Goal: Contribute content

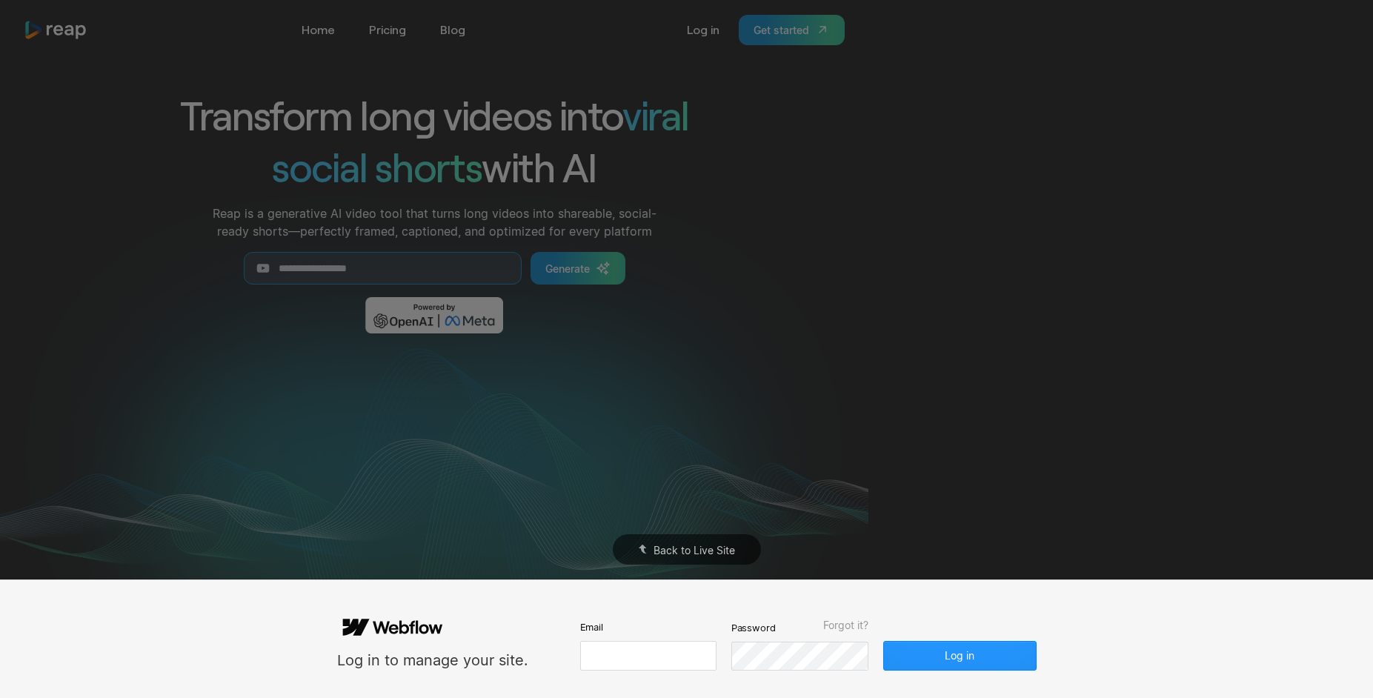
click at [585, 655] on input "email" at bounding box center [648, 656] width 136 height 30
type input "**********"
click at [883, 641] on button "Log in" at bounding box center [959, 656] width 153 height 30
click at [1000, 635] on form "**********" at bounding box center [687, 639] width 700 height 63
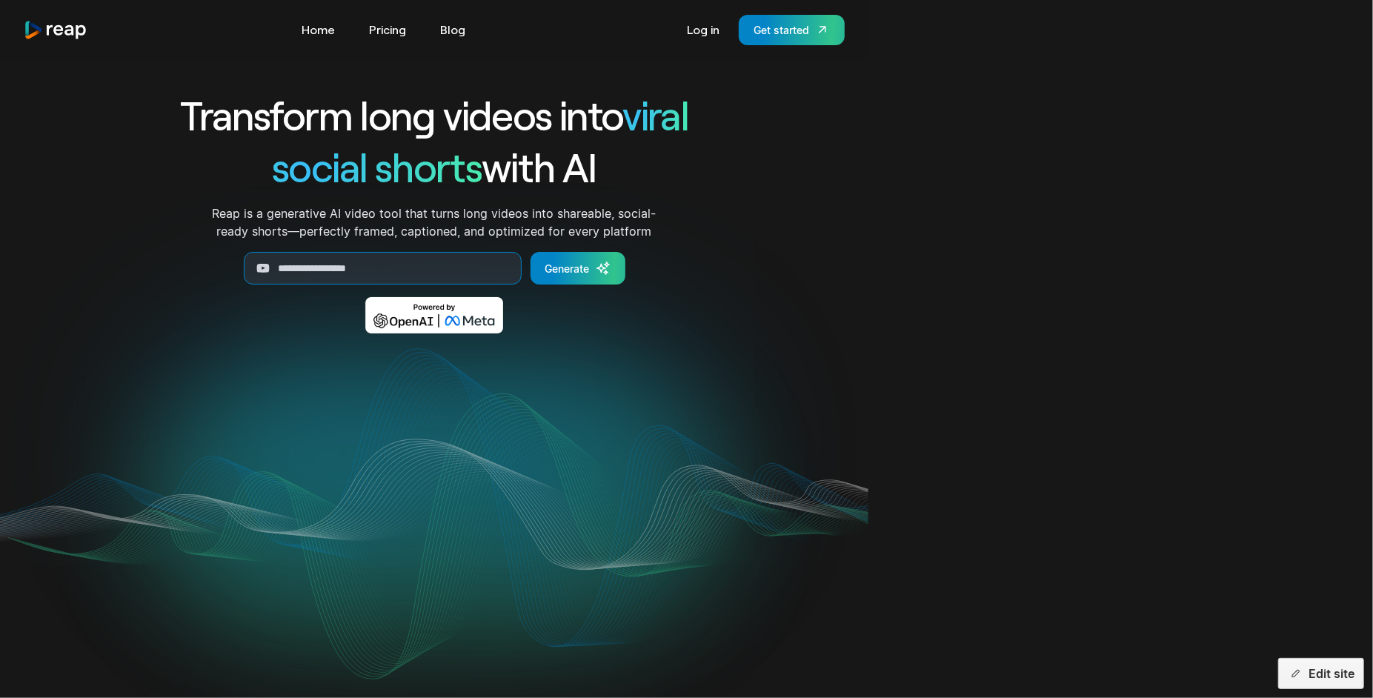
click at [733, 645] on video "Your browser does not support the video tag." at bounding box center [434, 504] width 597 height 299
click at [1313, 677] on button "Edit site" at bounding box center [1321, 673] width 86 height 31
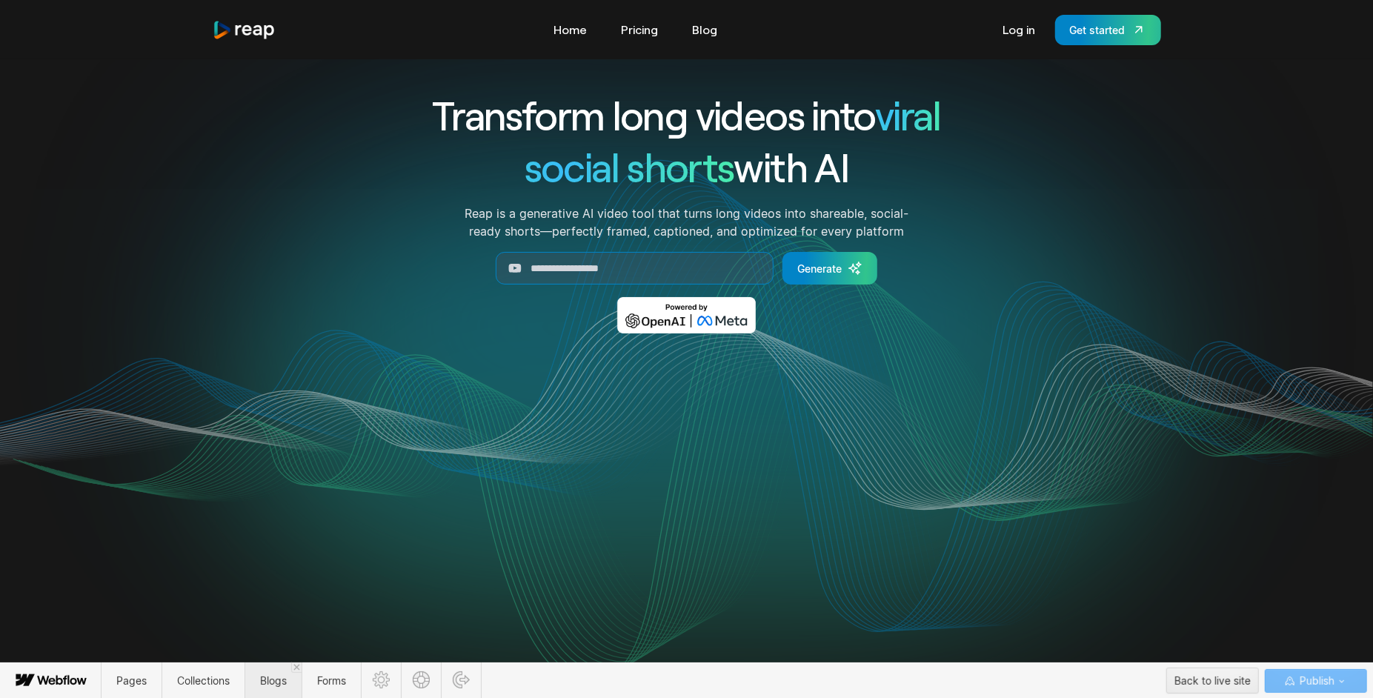
click at [266, 683] on span "Blogs" at bounding box center [273, 680] width 27 height 13
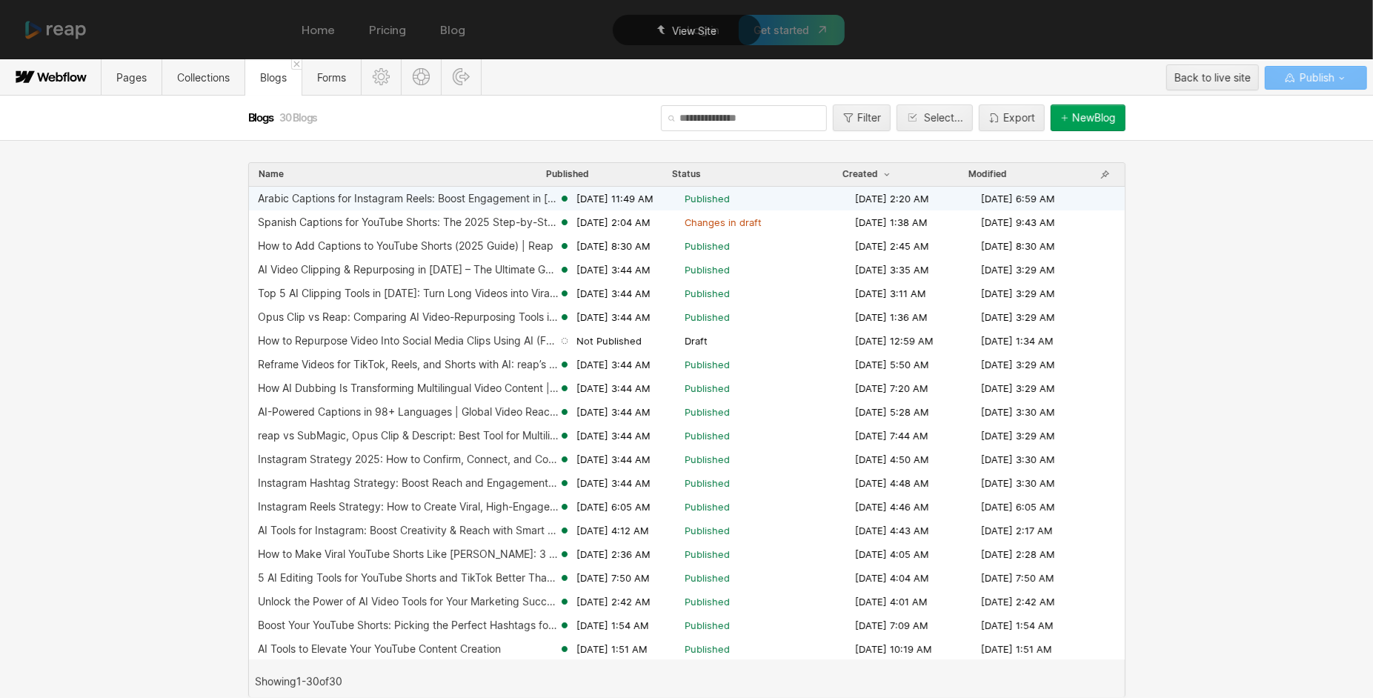
click at [491, 190] on div "Arabic Captions for Instagram Reels: Boost Engagement in 2025 Sep 1, 2025 11:49…" at bounding box center [687, 199] width 876 height 24
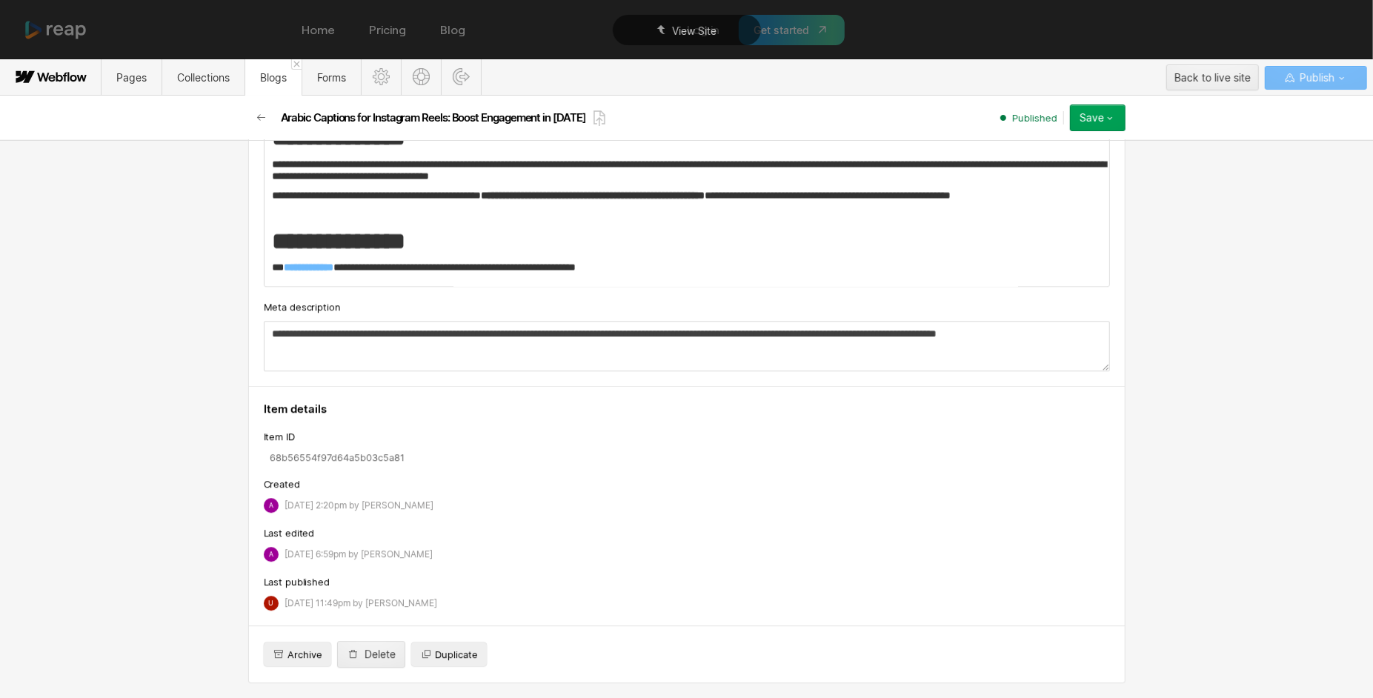
scroll to position [3153, 0]
drag, startPoint x: 431, startPoint y: 426, endPoint x: 262, endPoint y: 425, distance: 169.7
drag, startPoint x: 434, startPoint y: 431, endPoint x: 269, endPoint y: 425, distance: 164.6
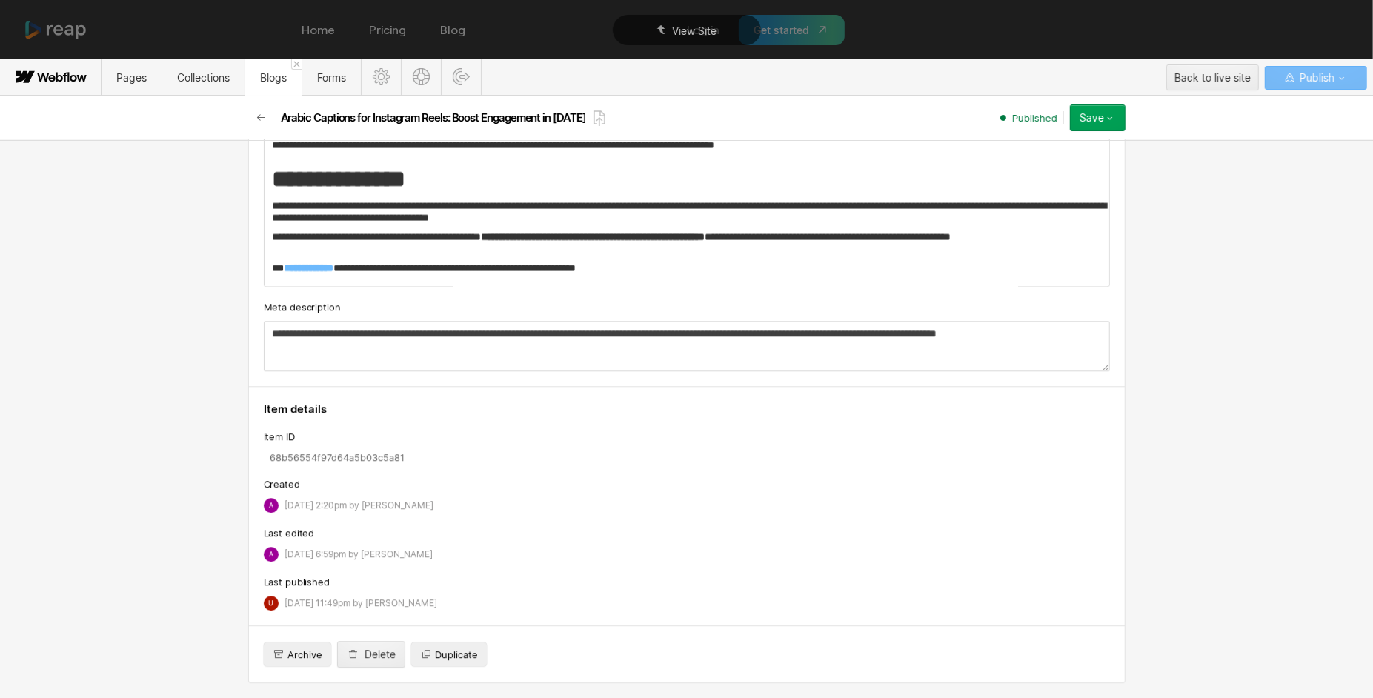
click at [1117, 120] on button "Save" at bounding box center [1098, 117] width 56 height 27
click at [1028, 164] on span "Republish" at bounding box center [1009, 168] width 41 height 14
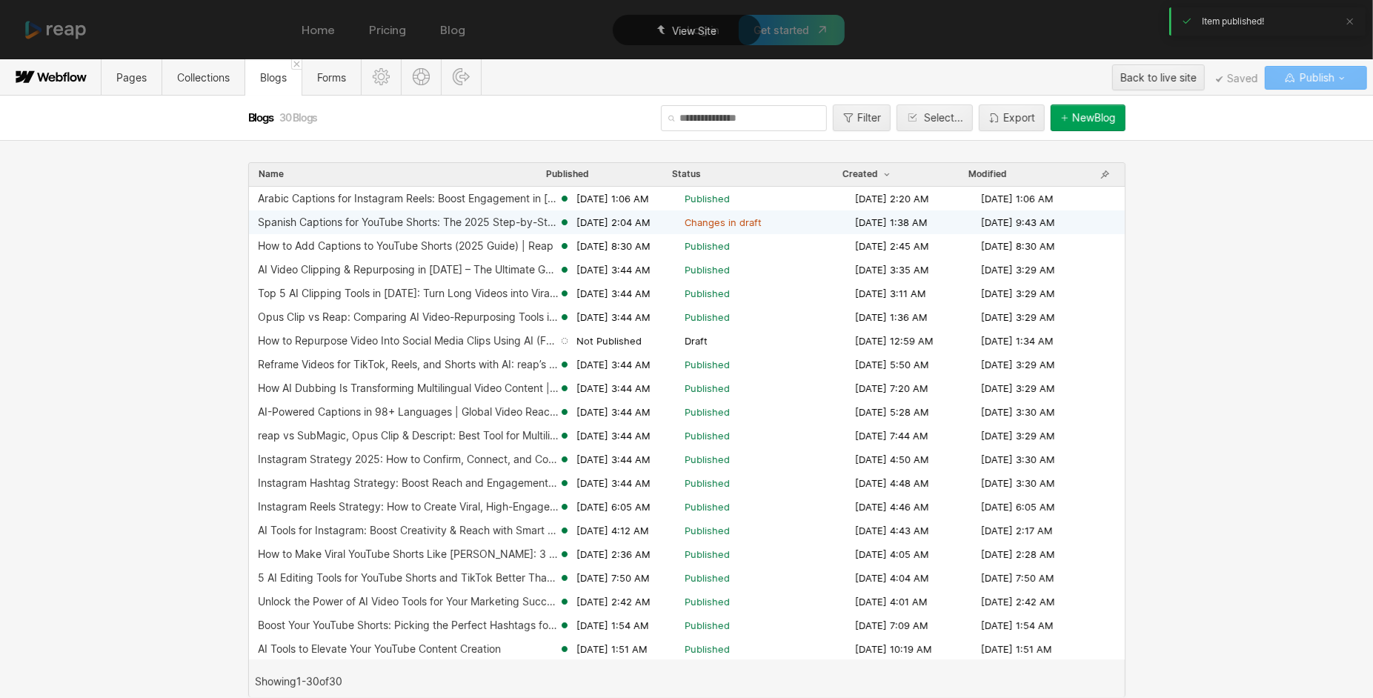
click at [439, 219] on div "Spanish Captions for YouTube Shorts: The 2025 Step-by-Step" at bounding box center [408, 222] width 301 height 12
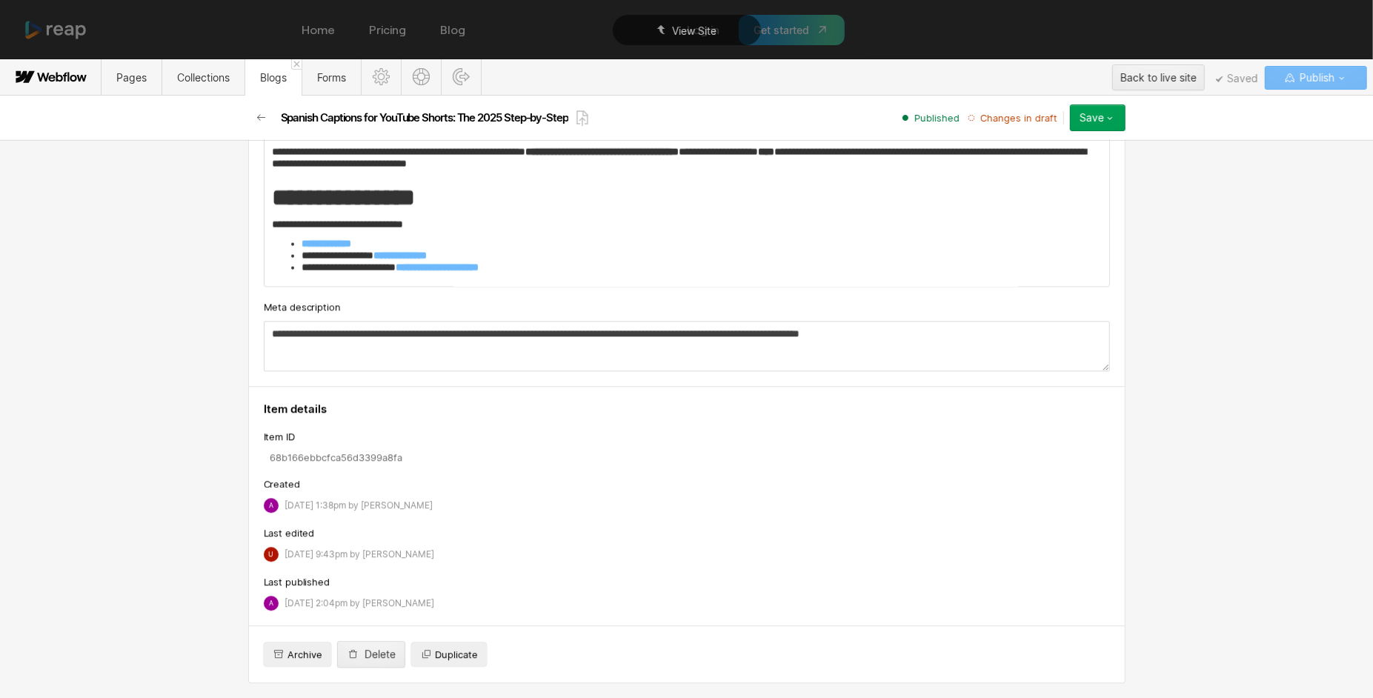
scroll to position [3594, 0]
drag, startPoint x: 449, startPoint y: 202, endPoint x: 269, endPoint y: 203, distance: 180.1
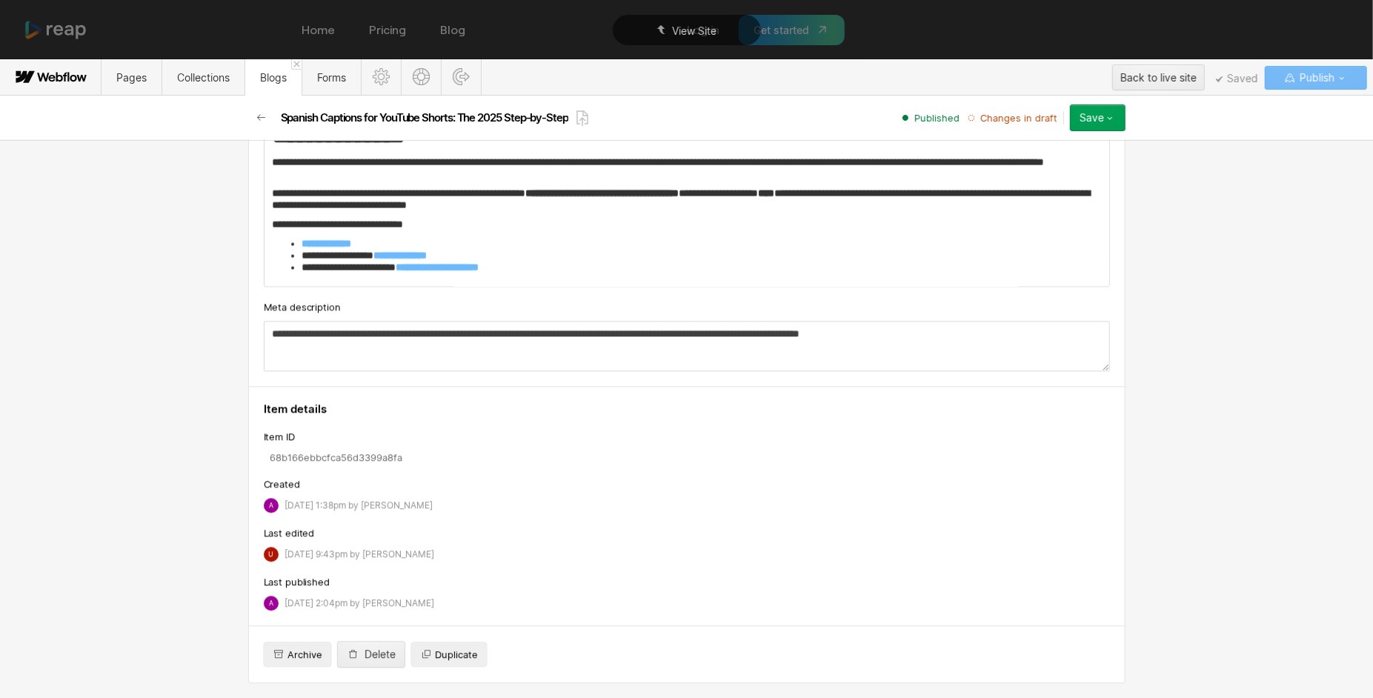
scroll to position [3441, 0]
click at [1087, 119] on div "Save" at bounding box center [1092, 118] width 24 height 12
click at [1019, 171] on span "Publish now" at bounding box center [1014, 168] width 50 height 14
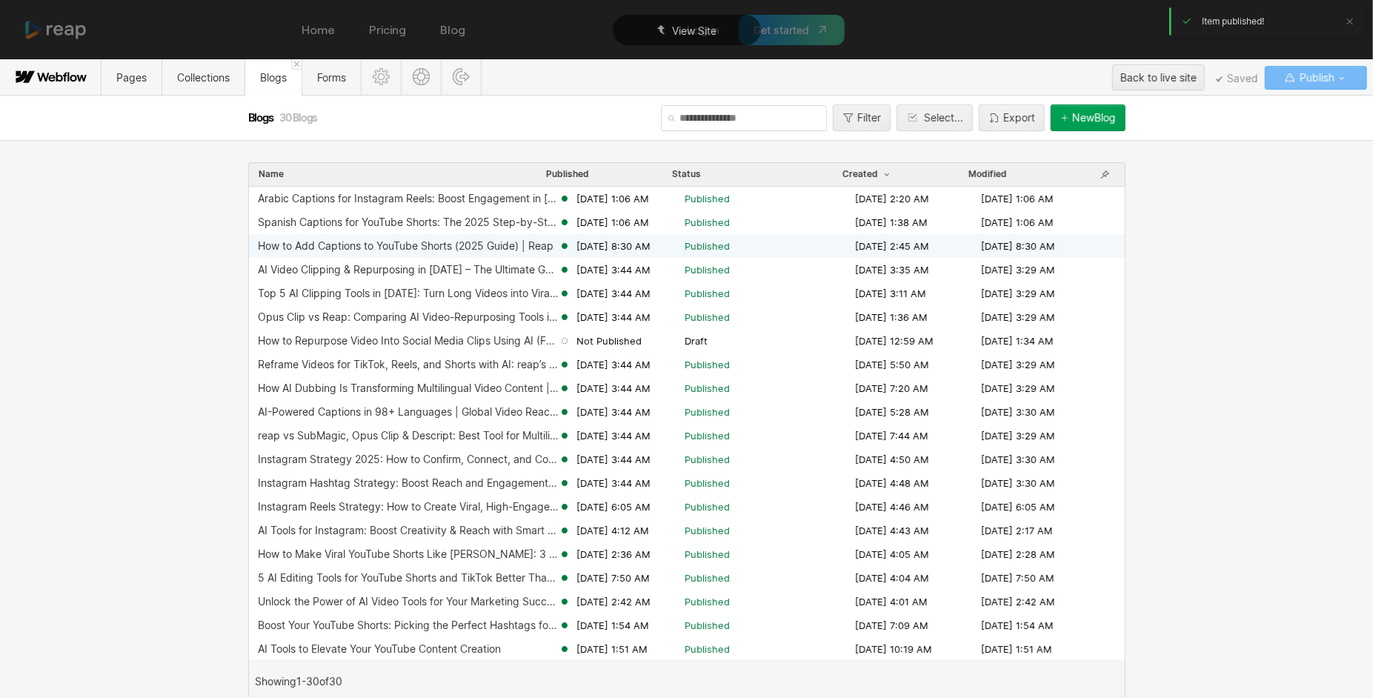
click at [487, 239] on div "How to Add Captions to YouTube Shorts (2025 Guide) | Reap Aug 28, 2025 8:30 AM …" at bounding box center [687, 246] width 876 height 24
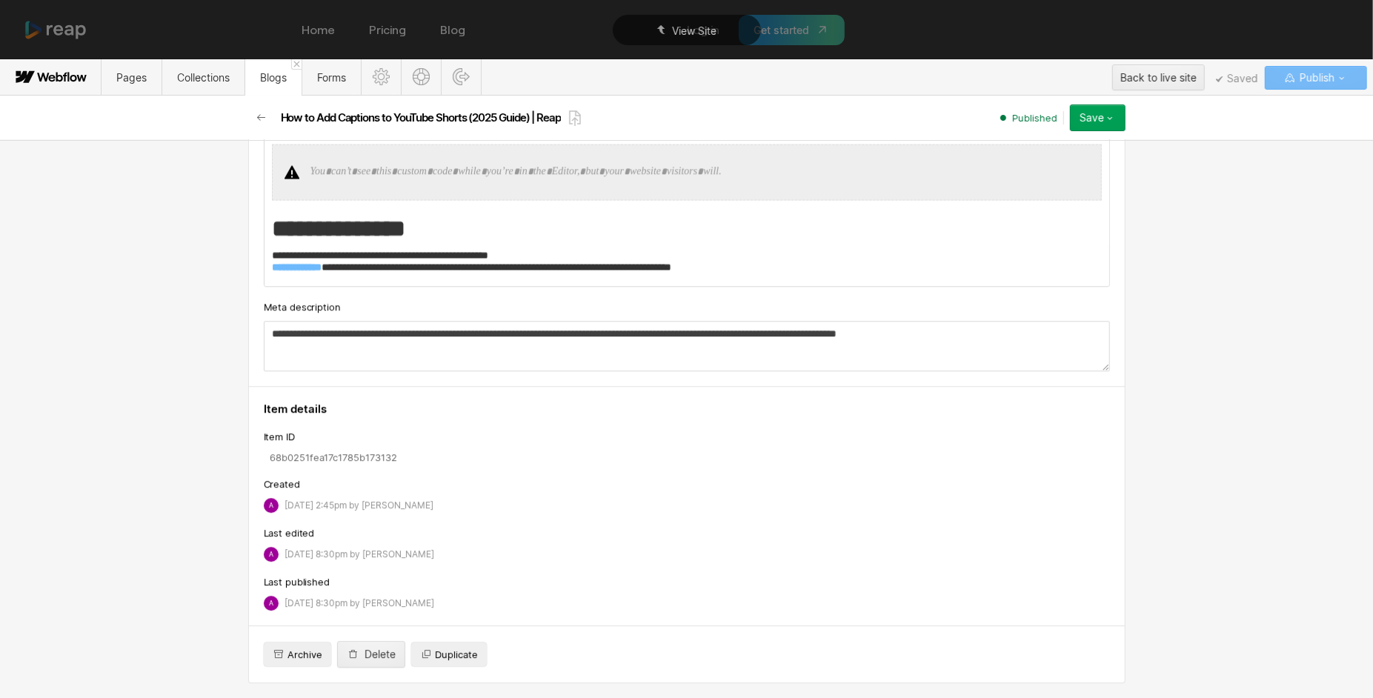
scroll to position [3743, 0]
drag, startPoint x: 431, startPoint y: 227, endPoint x: 272, endPoint y: 228, distance: 158.6
click at [272, 228] on h2 "**********" at bounding box center [687, 228] width 831 height 27
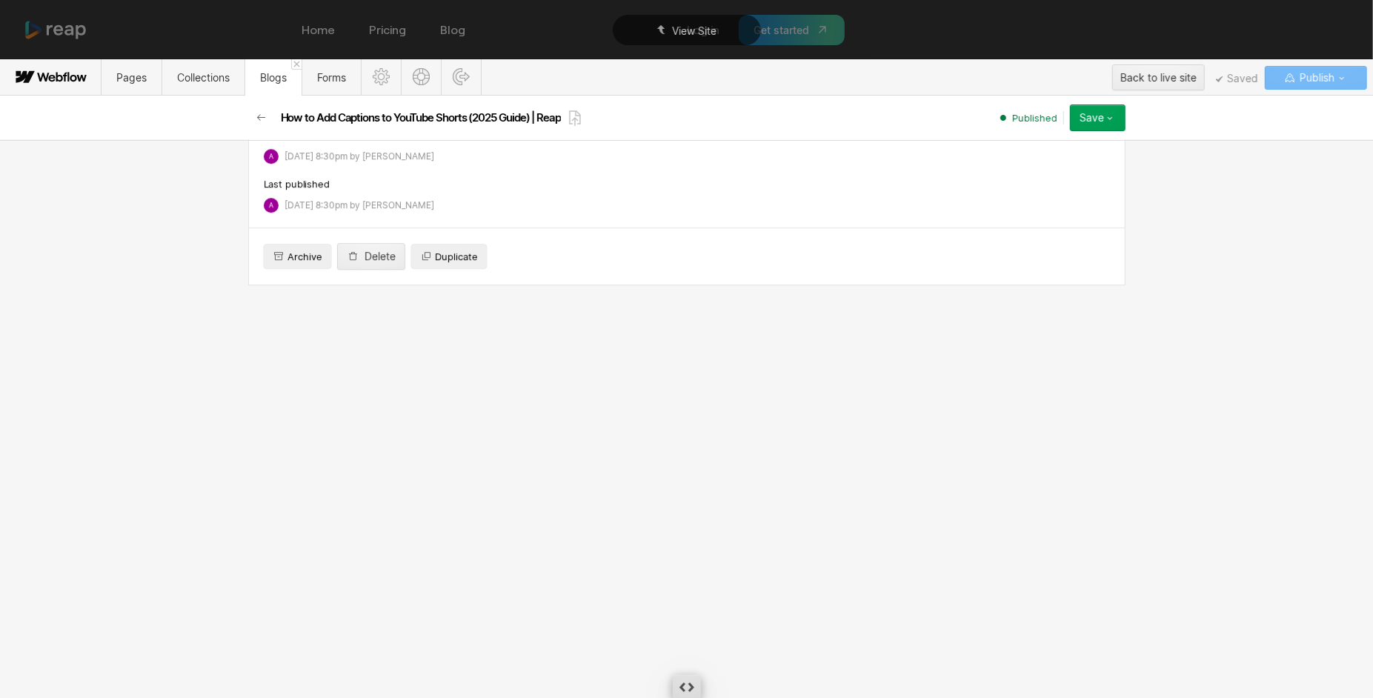
scroll to position [3688, 0]
click at [1095, 107] on button "Save" at bounding box center [1098, 117] width 56 height 27
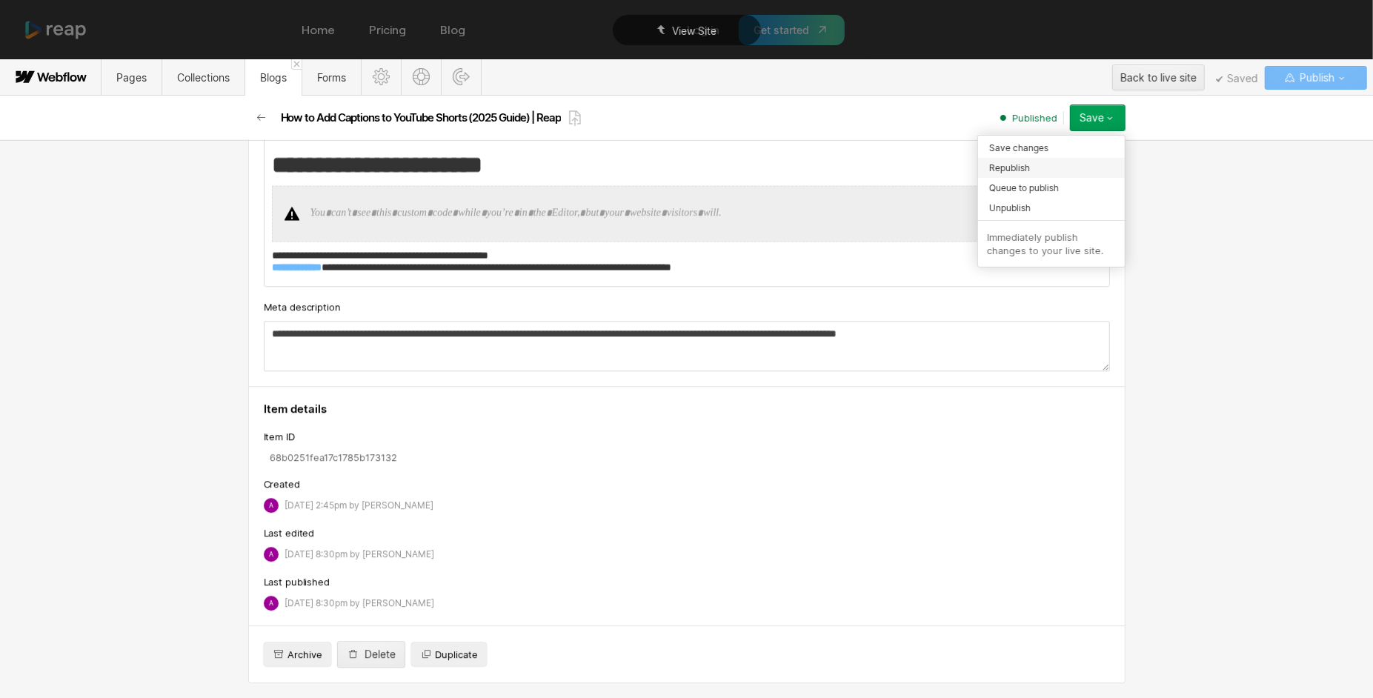
click at [1025, 167] on span "Republish" at bounding box center [1009, 168] width 41 height 14
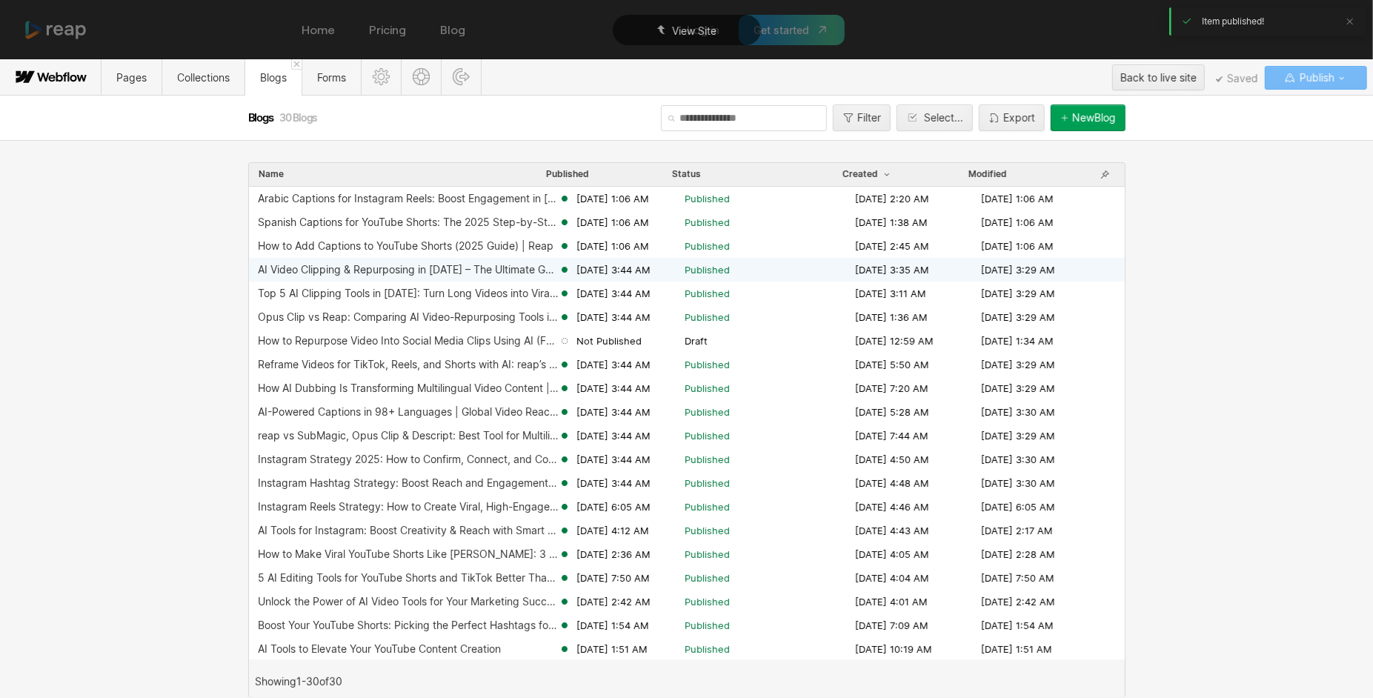
click at [505, 269] on div "AI Video Clipping & Repurposing in 2025 – The Ultimate Guide for Creators" at bounding box center [408, 270] width 301 height 12
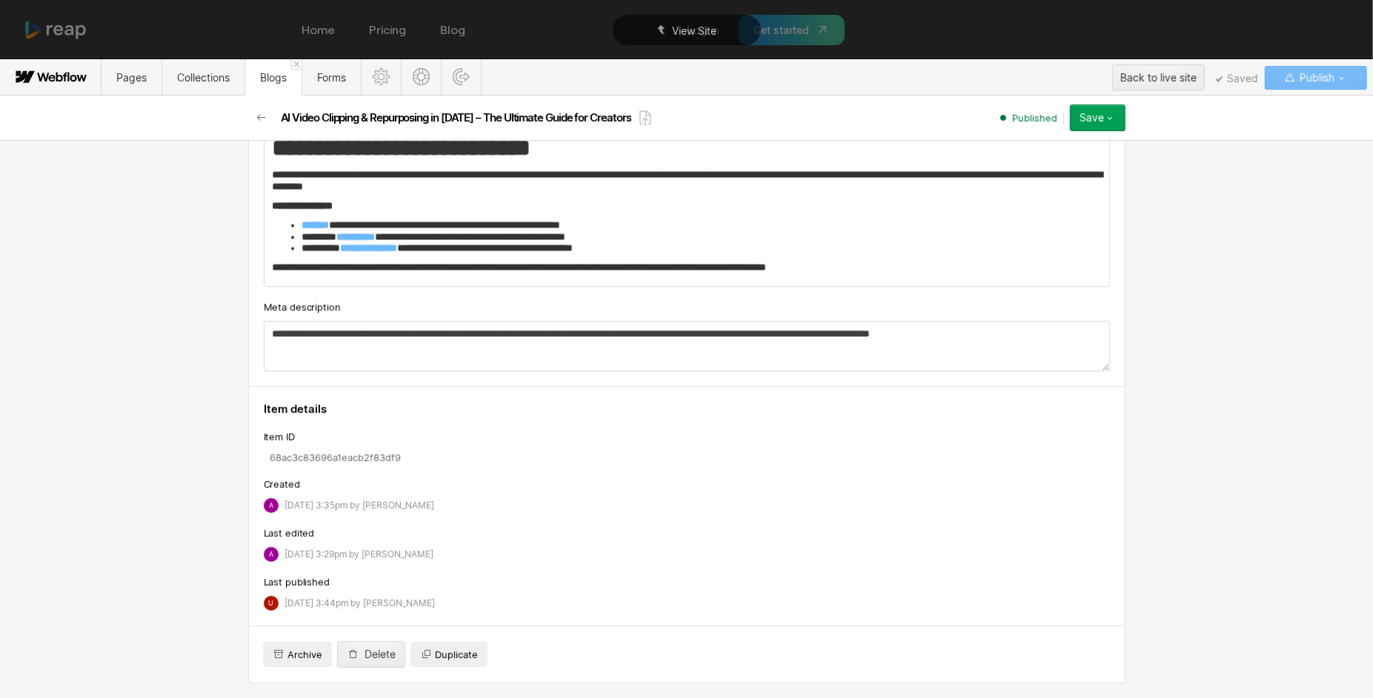
scroll to position [3889, 0]
click at [257, 116] on icon "button" at bounding box center [262, 118] width 12 height 12
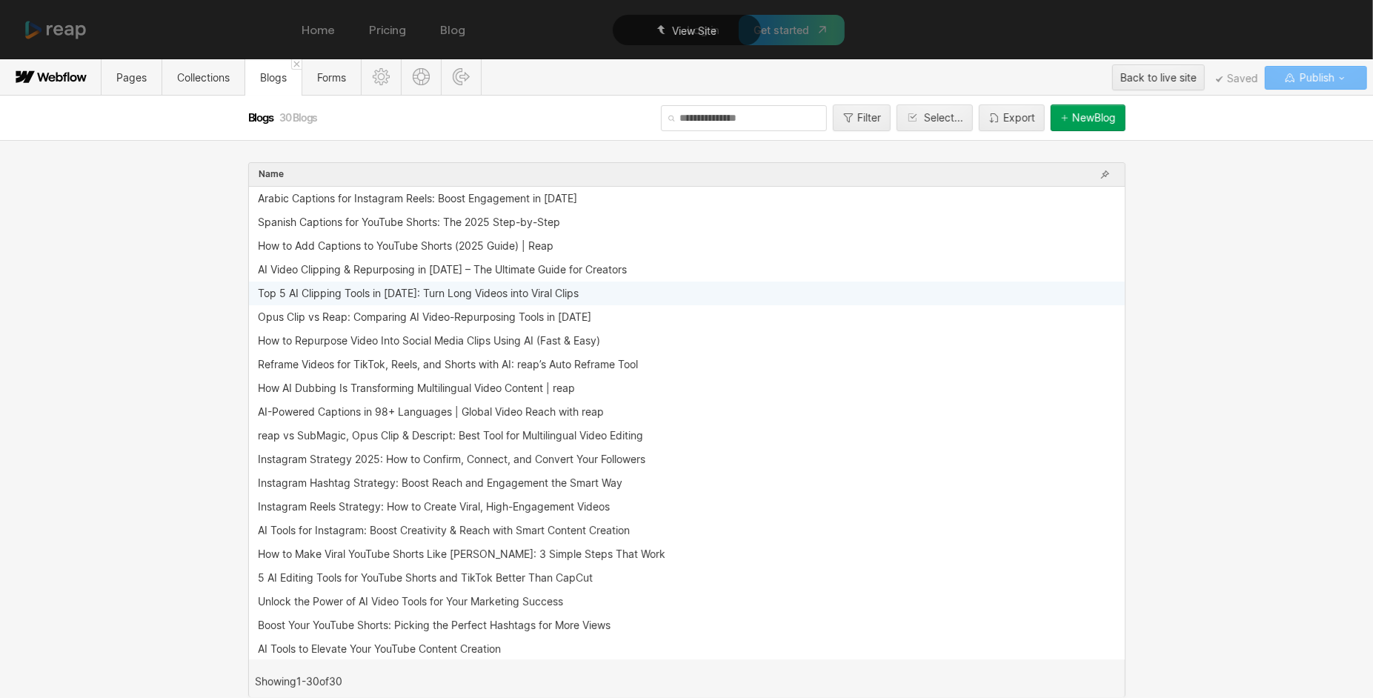
click at [359, 284] on div "Top 5 AI Clipping Tools in [DATE]: Turn Long Videos into Viral Clips" at bounding box center [687, 294] width 876 height 24
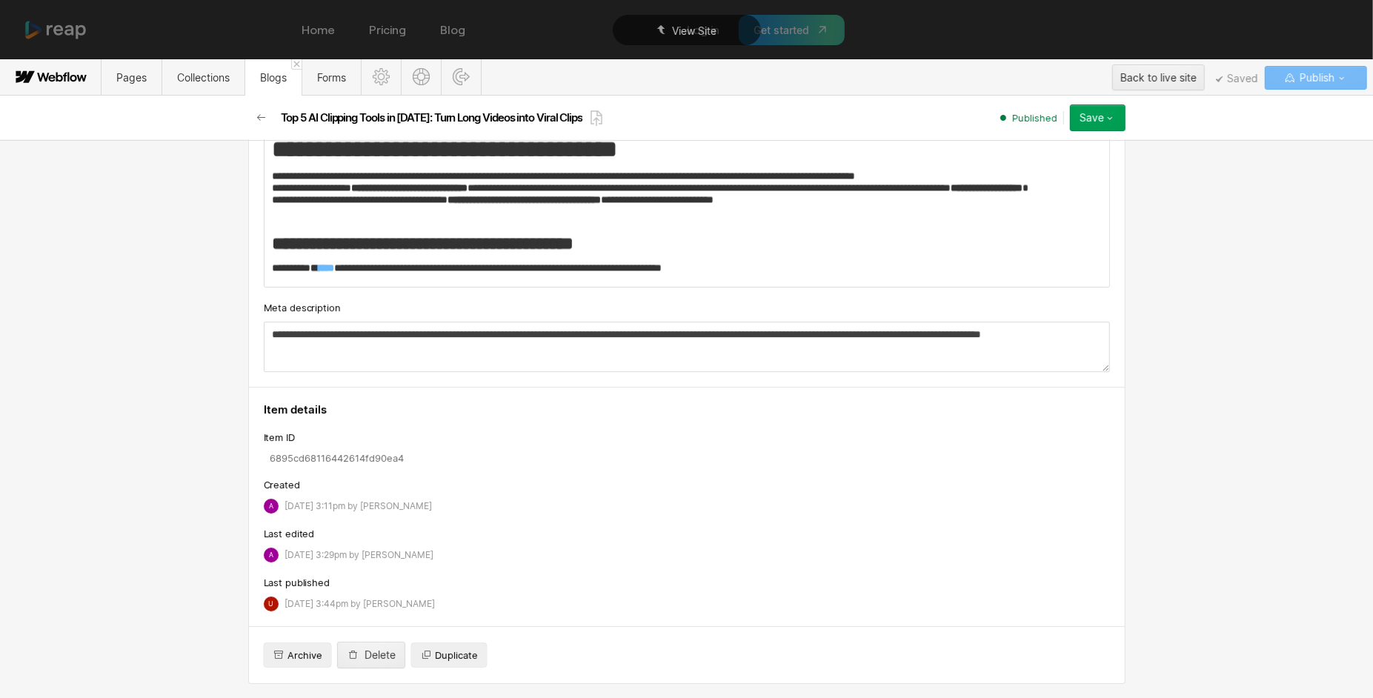
scroll to position [4449, 0]
click at [263, 121] on icon "button" at bounding box center [262, 118] width 12 height 12
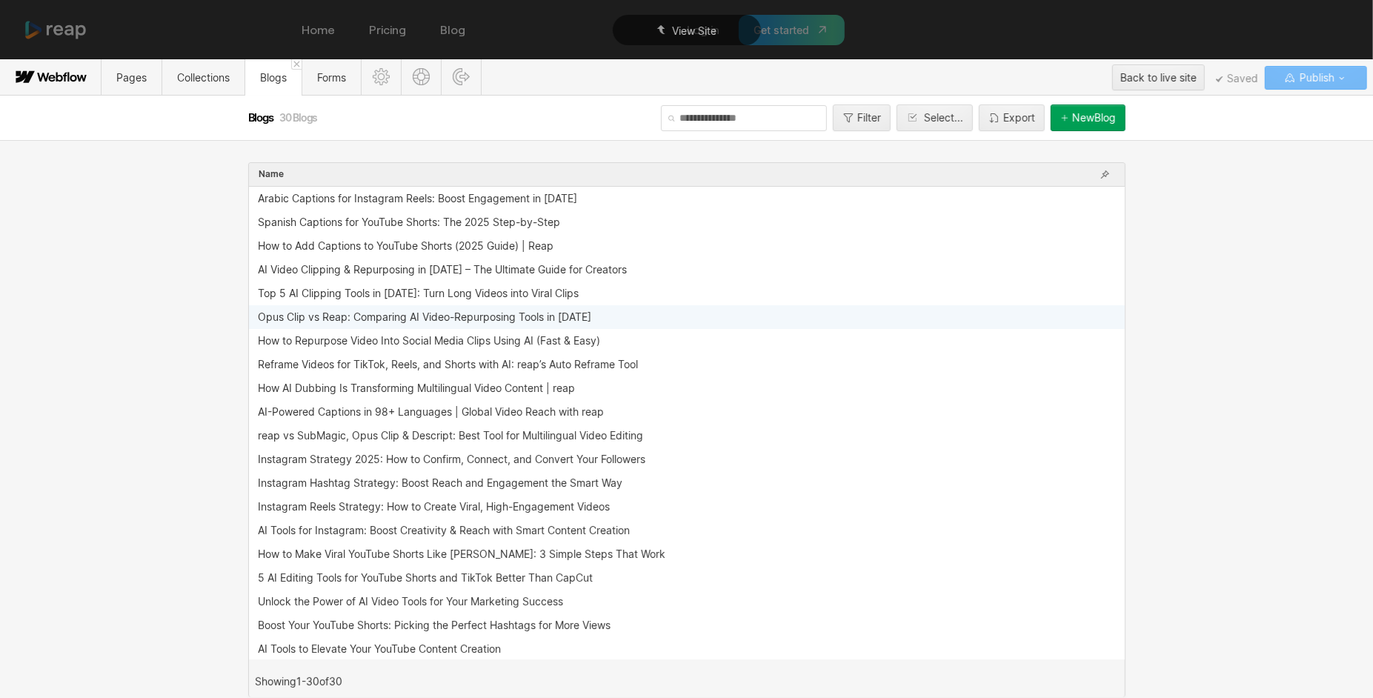
click at [320, 305] on div "Opus Clip vs Reap: Comparing AI Video-Repurposing Tools in 2025" at bounding box center [687, 317] width 876 height 24
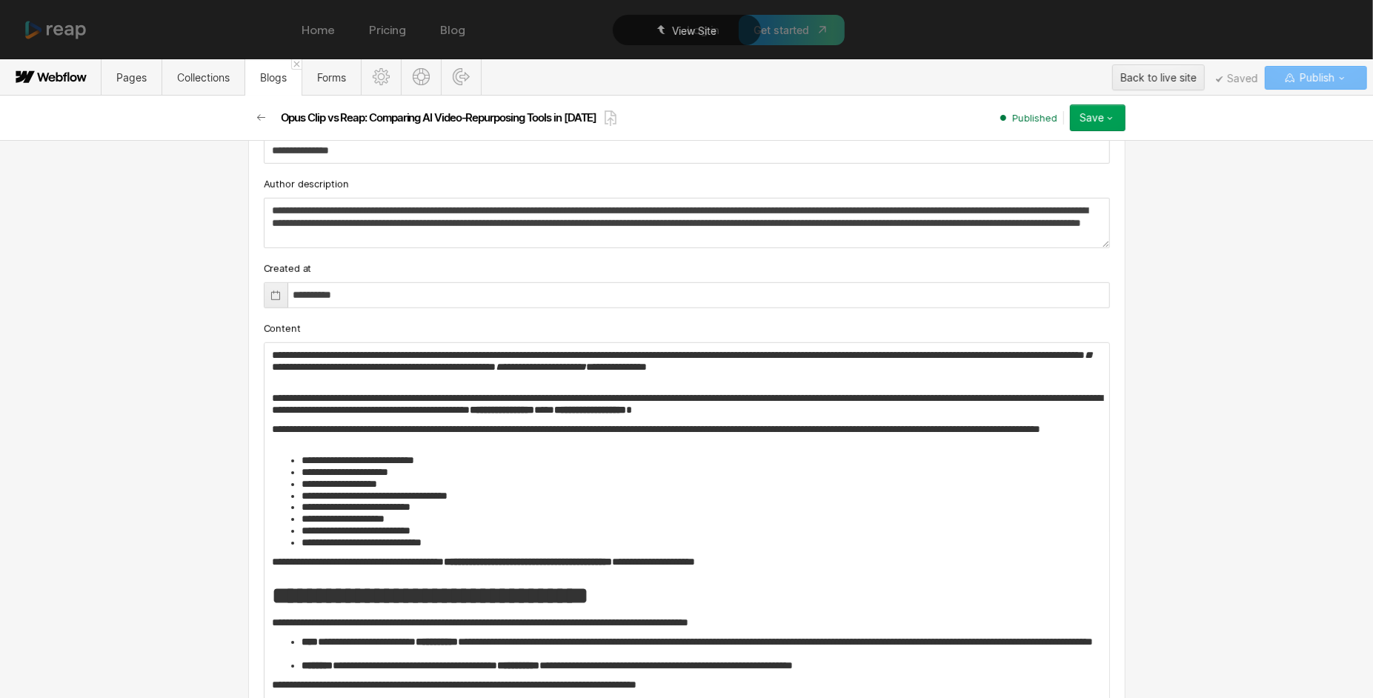
scroll to position [660, 0]
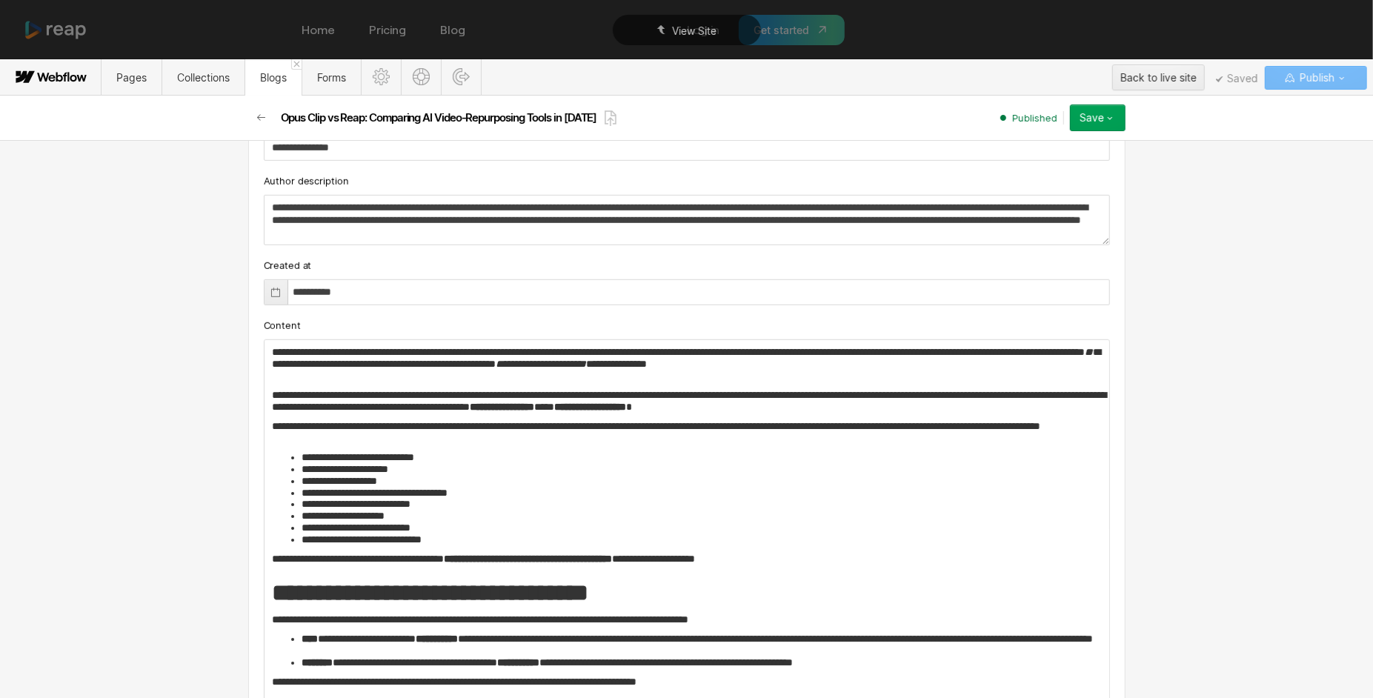
drag, startPoint x: 848, startPoint y: 405, endPoint x: 930, endPoint y: 406, distance: 82.3
click at [534, 406] on strong "**********" at bounding box center [502, 407] width 64 height 10
click at [778, 534] on li "**********" at bounding box center [703, 540] width 802 height 12
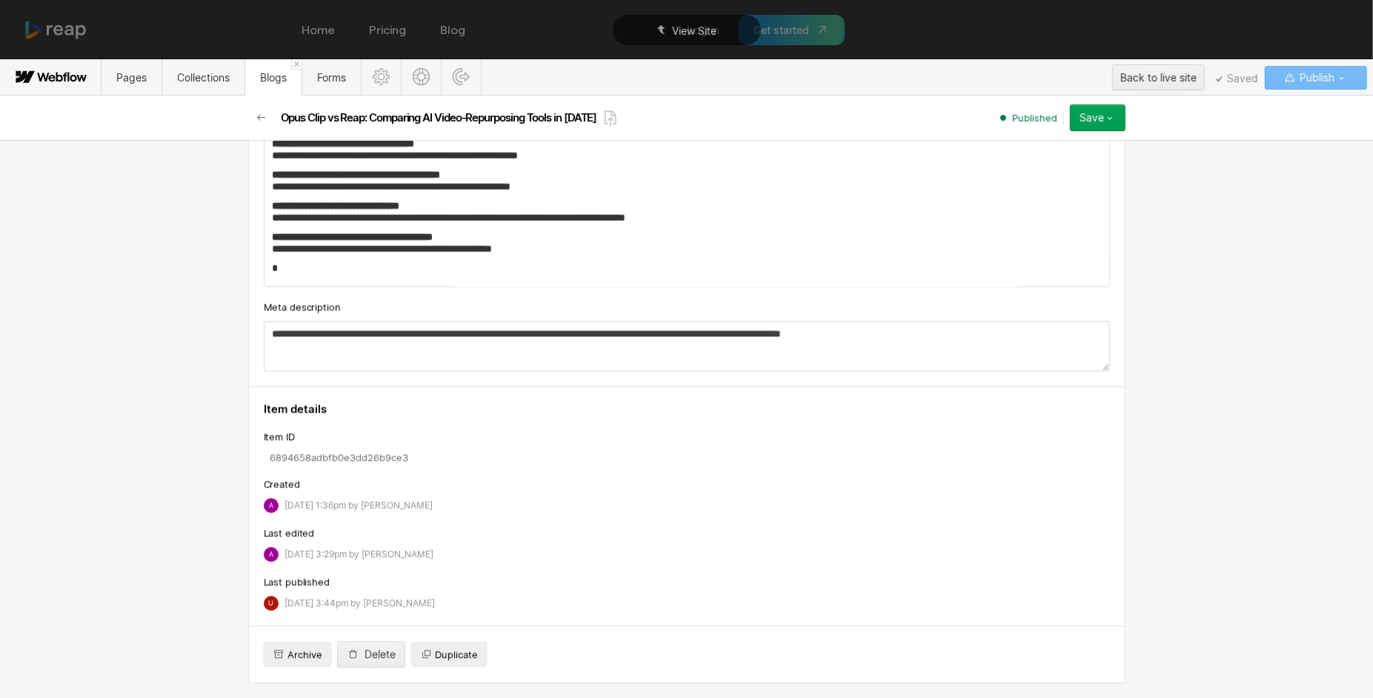
scroll to position [2455, 0]
click at [260, 116] on icon "button" at bounding box center [262, 118] width 12 height 12
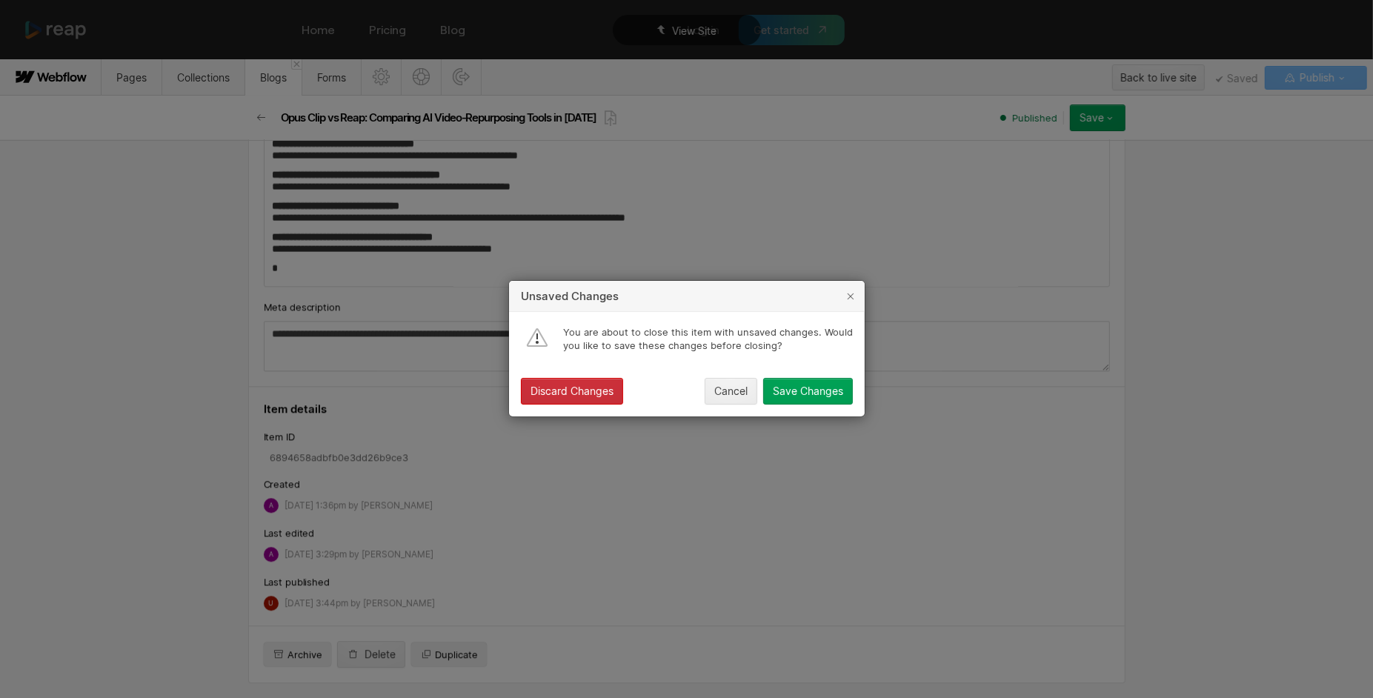
click at [597, 393] on div "Discard Changes" at bounding box center [572, 392] width 83 height 12
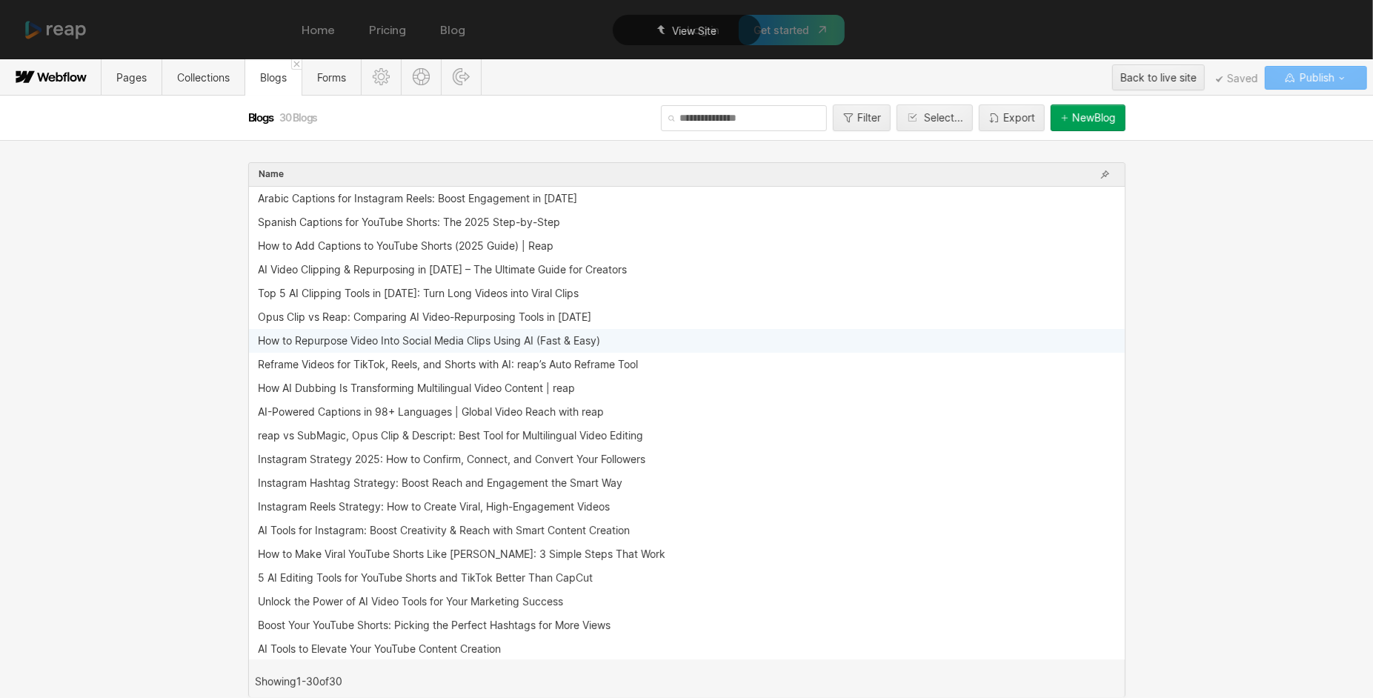
click at [465, 338] on div "How to Repurpose Video Into Social Media Clips Using AI (Fast & Easy)" at bounding box center [429, 341] width 342 height 12
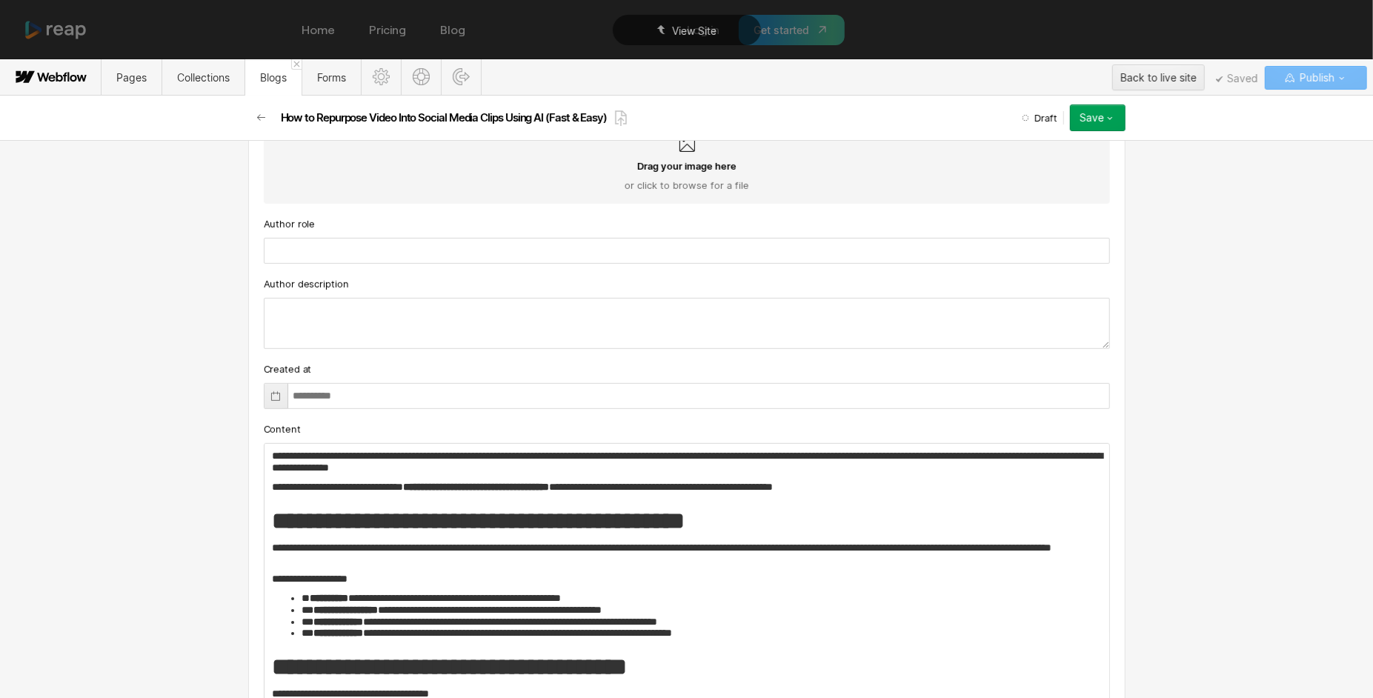
scroll to position [0, 0]
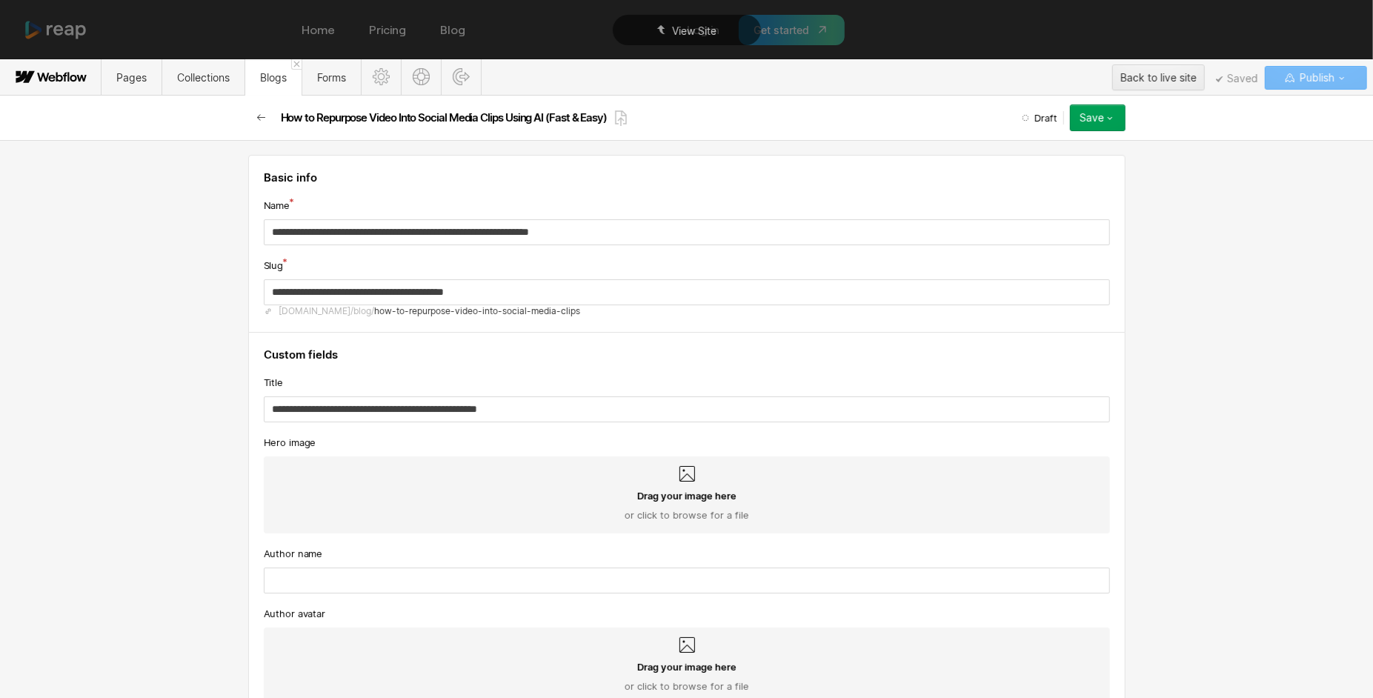
click at [267, 118] on icon "button" at bounding box center [262, 118] width 12 height 12
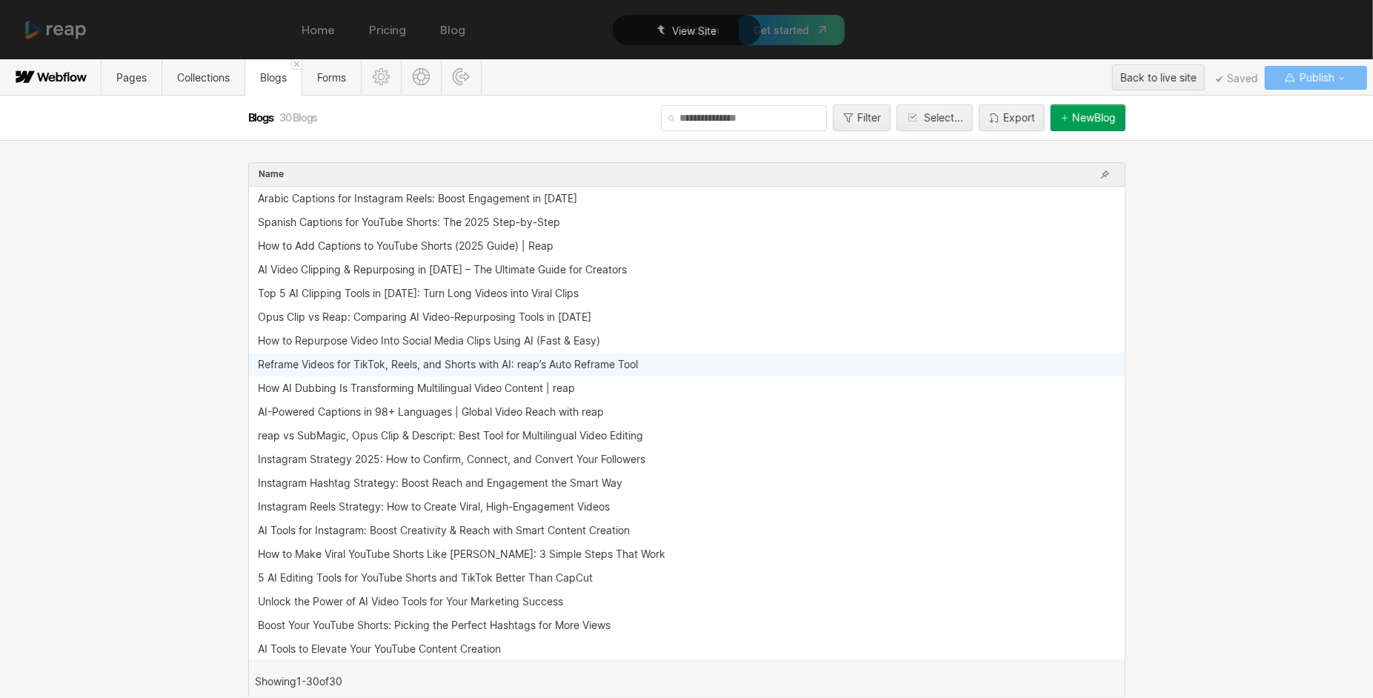
click at [375, 359] on div "Reframe Videos for TikTok, Reels, and Shorts with AI: reap’s Auto Reframe Tool" at bounding box center [448, 365] width 380 height 12
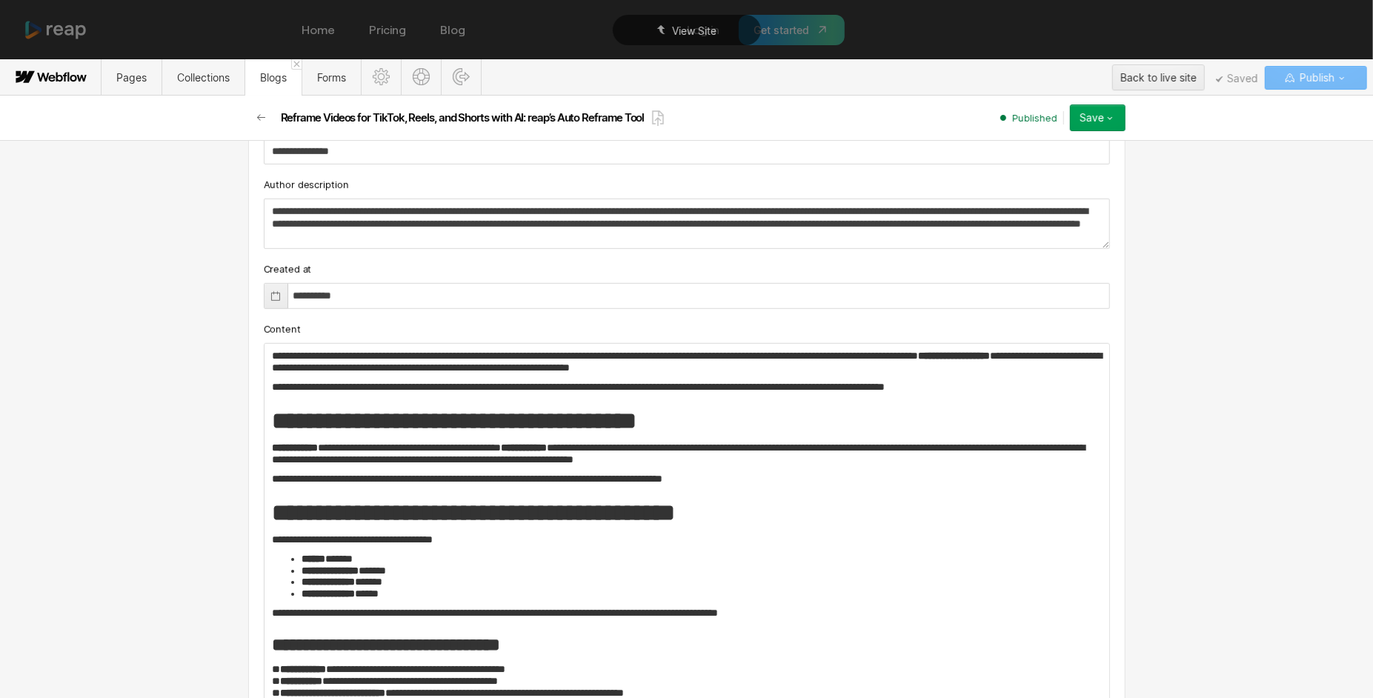
scroll to position [648, 0]
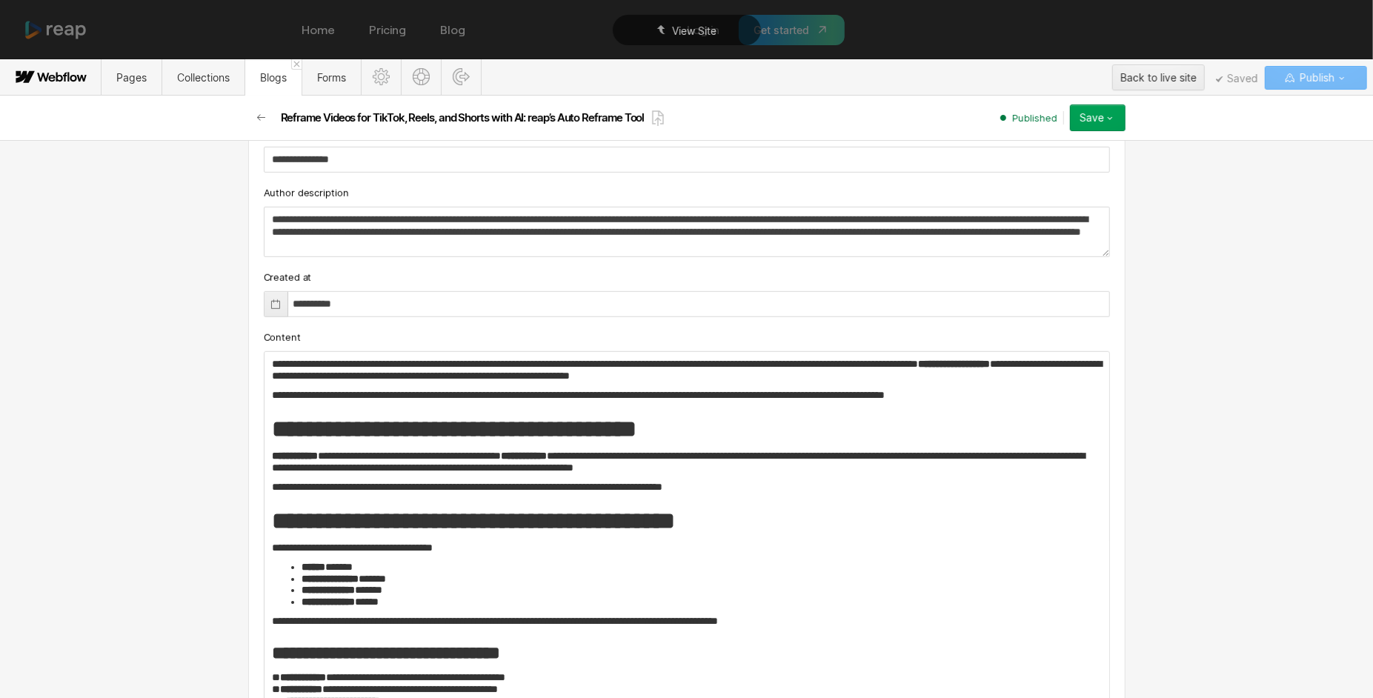
click at [467, 369] on p "**********" at bounding box center [687, 370] width 831 height 24
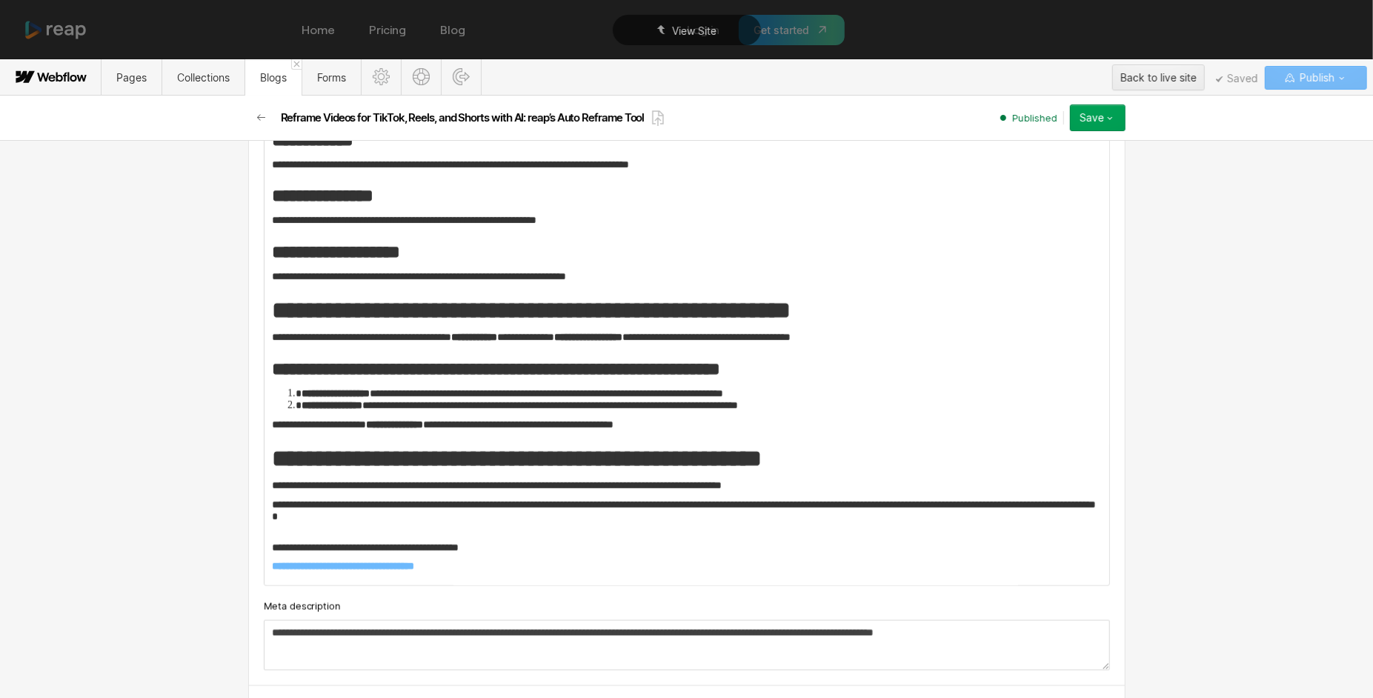
scroll to position [1503, 0]
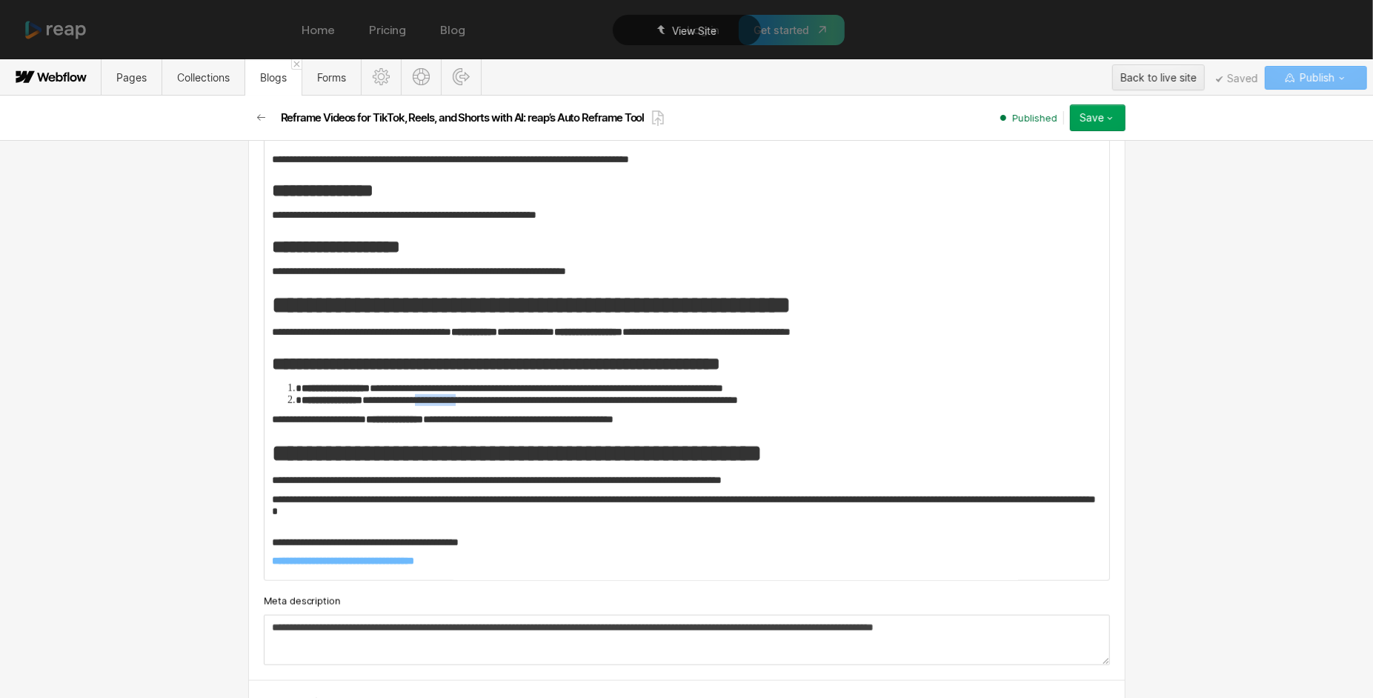
drag, startPoint x: 455, startPoint y: 396, endPoint x: 511, endPoint y: 399, distance: 55.7
click at [511, 399] on li "**********" at bounding box center [703, 400] width 802 height 12
click at [507, 398] on li "**********" at bounding box center [703, 400] width 802 height 12
drag, startPoint x: 508, startPoint y: 398, endPoint x: 458, endPoint y: 393, distance: 49.9
click at [458, 394] on li "**********" at bounding box center [703, 400] width 802 height 12
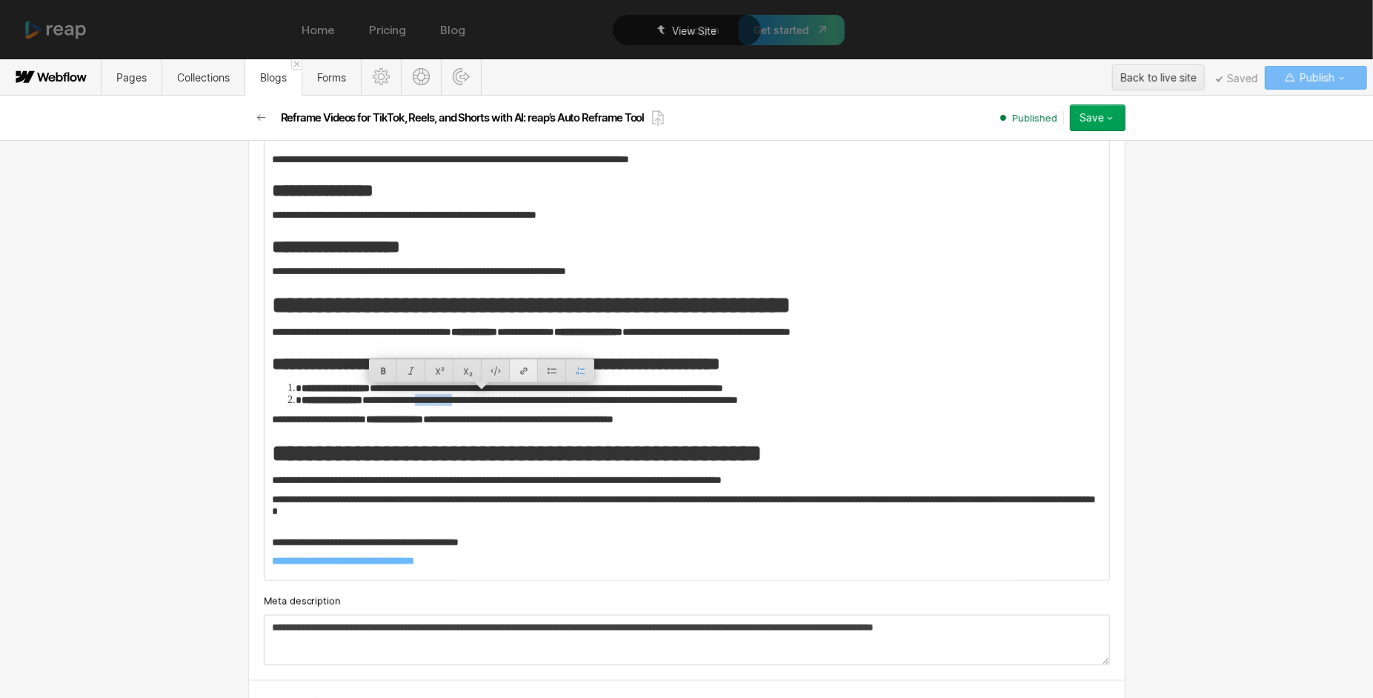
click at [529, 365] on div at bounding box center [524, 370] width 28 height 23
type input "**********"
click at [554, 364] on div at bounding box center [561, 370] width 24 height 23
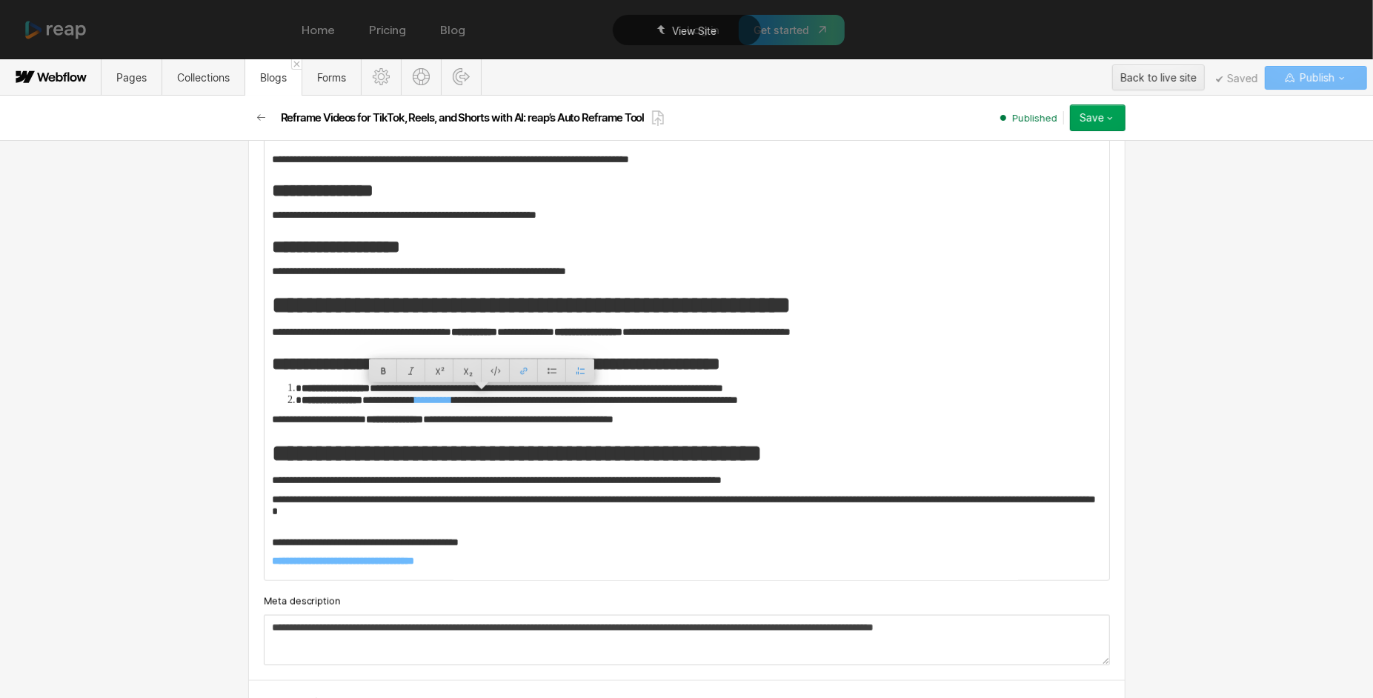
click at [548, 476] on p "**********" at bounding box center [687, 480] width 831 height 12
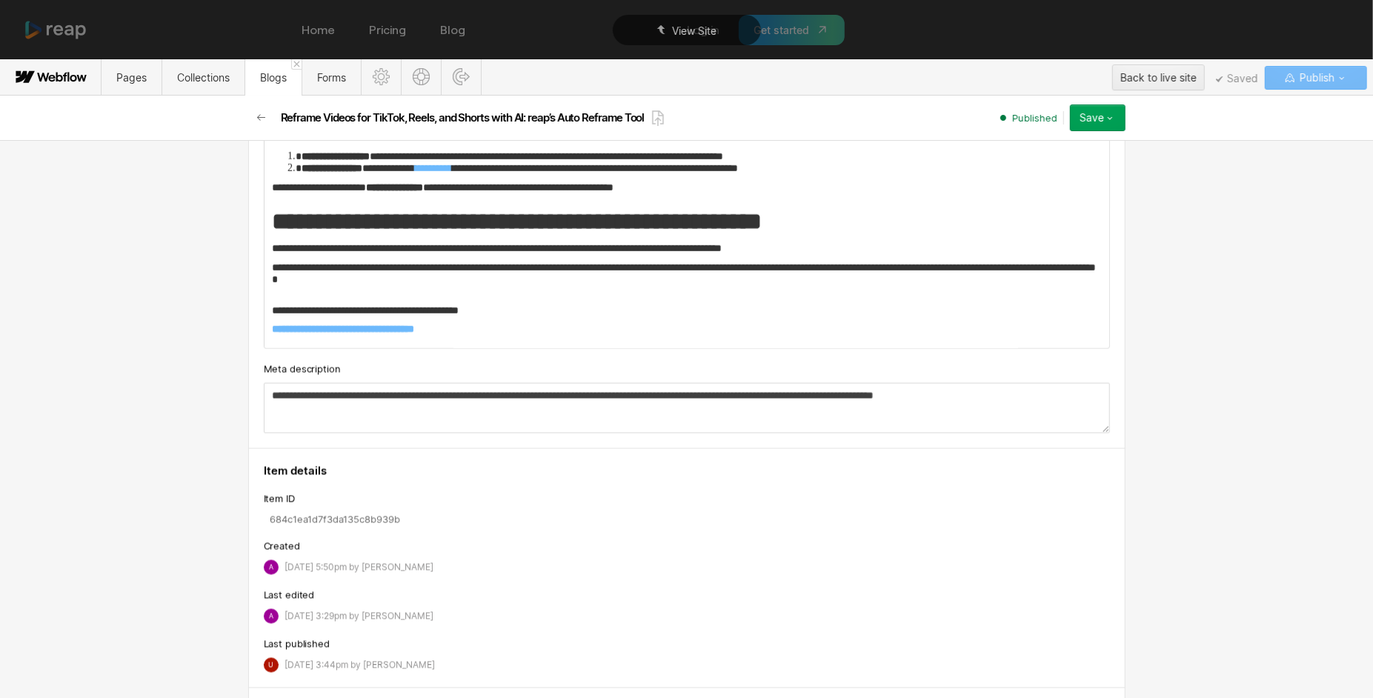
scroll to position [1792, 0]
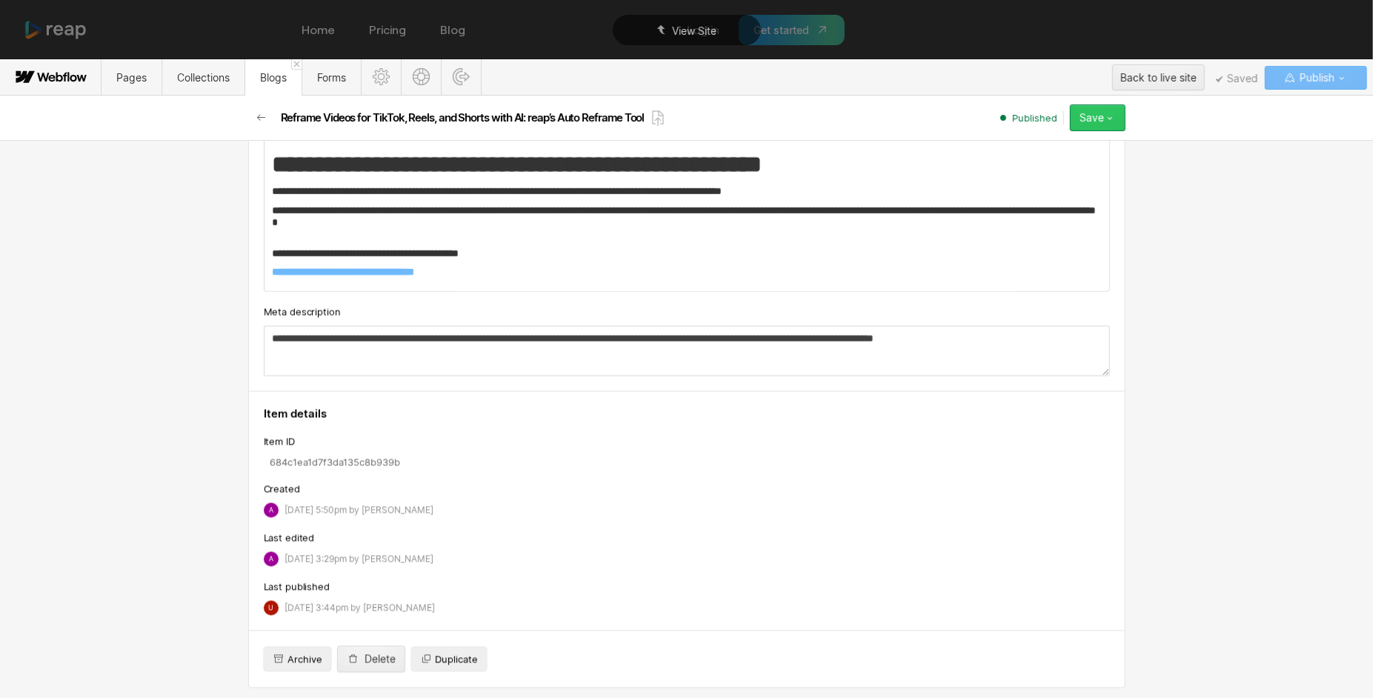
click at [1109, 106] on button "Save" at bounding box center [1098, 117] width 56 height 27
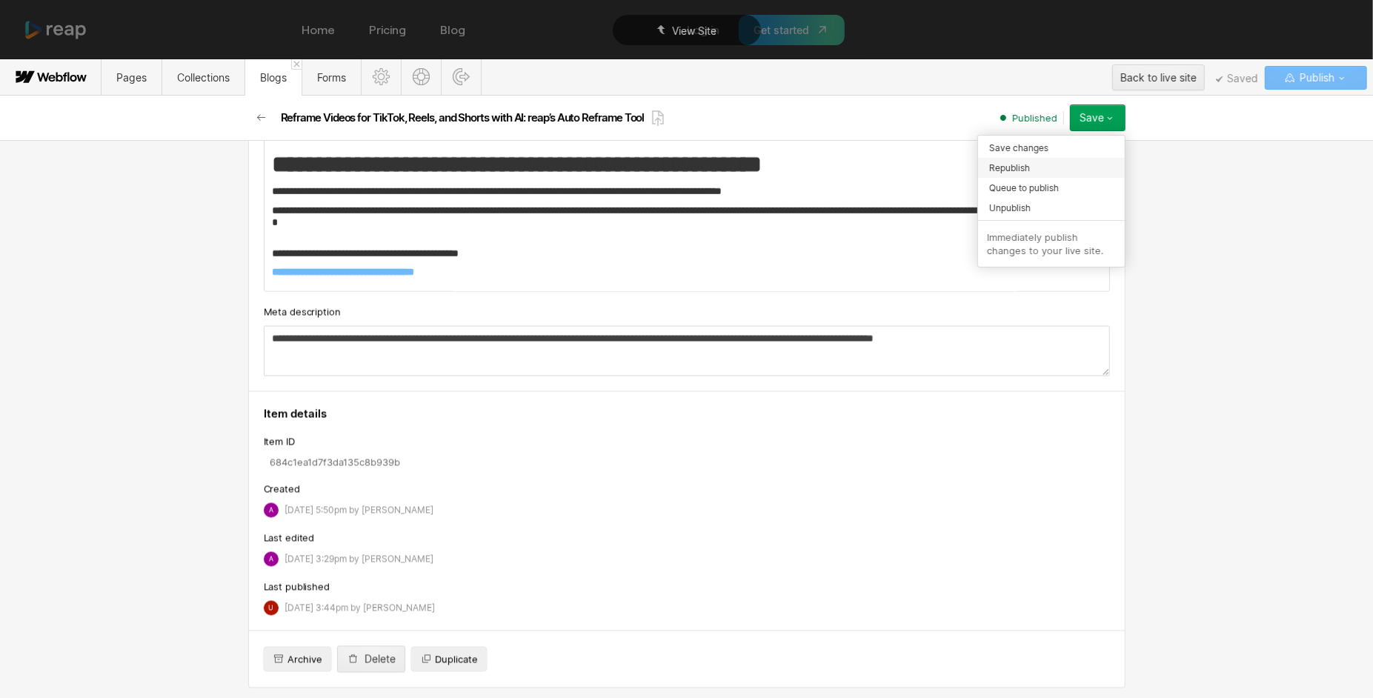
click at [1037, 163] on div "Republish" at bounding box center [1051, 168] width 147 height 20
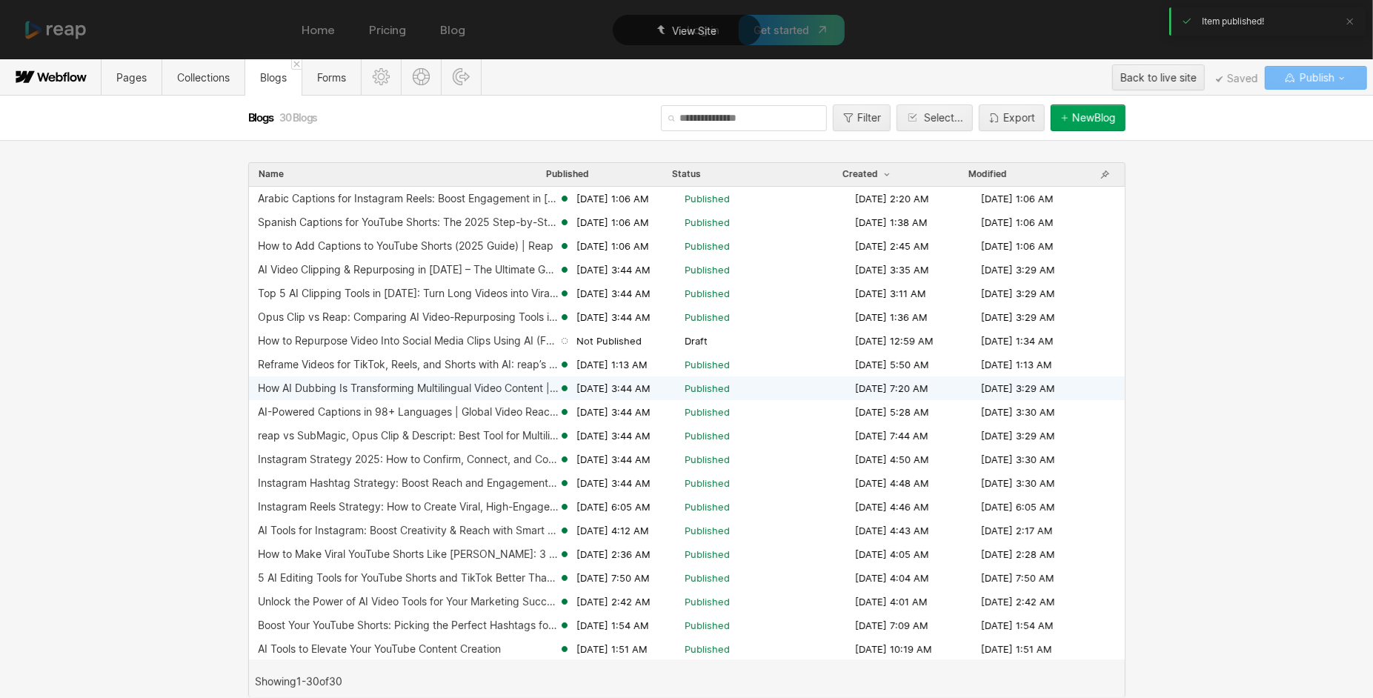
click at [415, 391] on div "How AI Dubbing Is Transforming Multilingual Video Content | reap" at bounding box center [408, 388] width 301 height 12
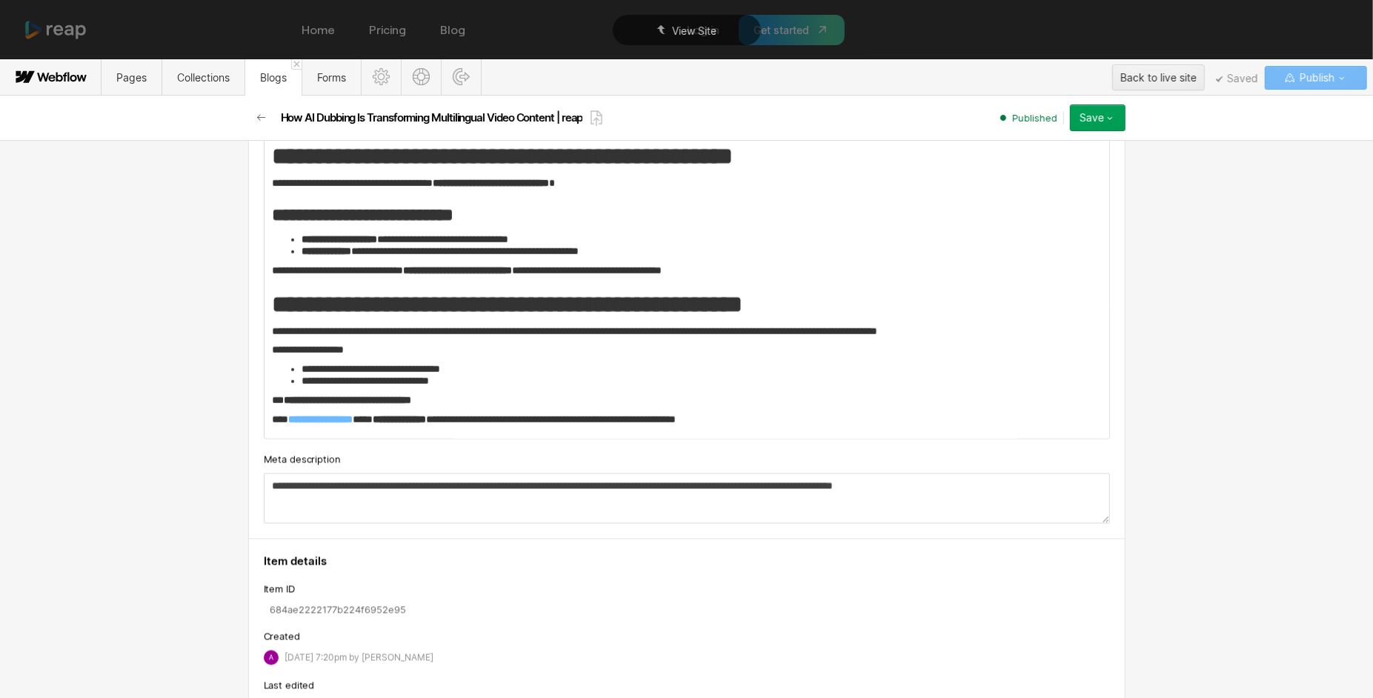
scroll to position [1762, 0]
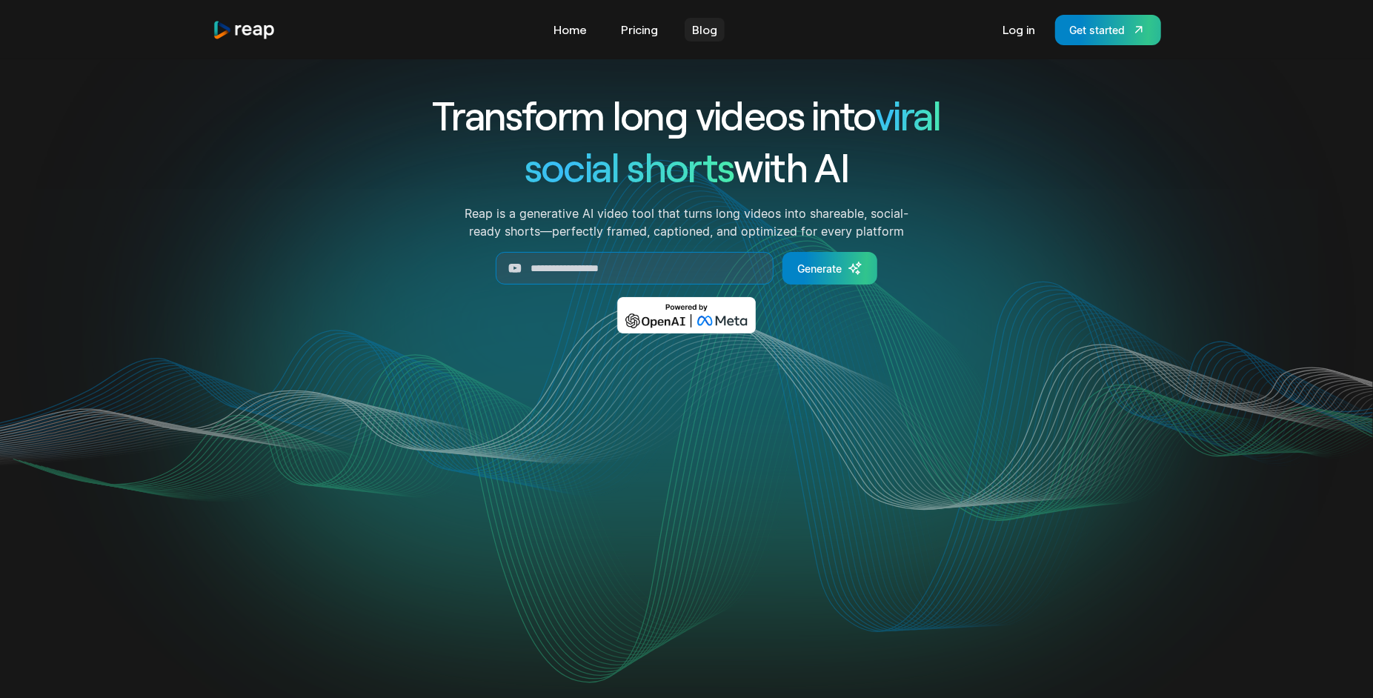
click at [703, 36] on link "Blog" at bounding box center [705, 30] width 40 height 24
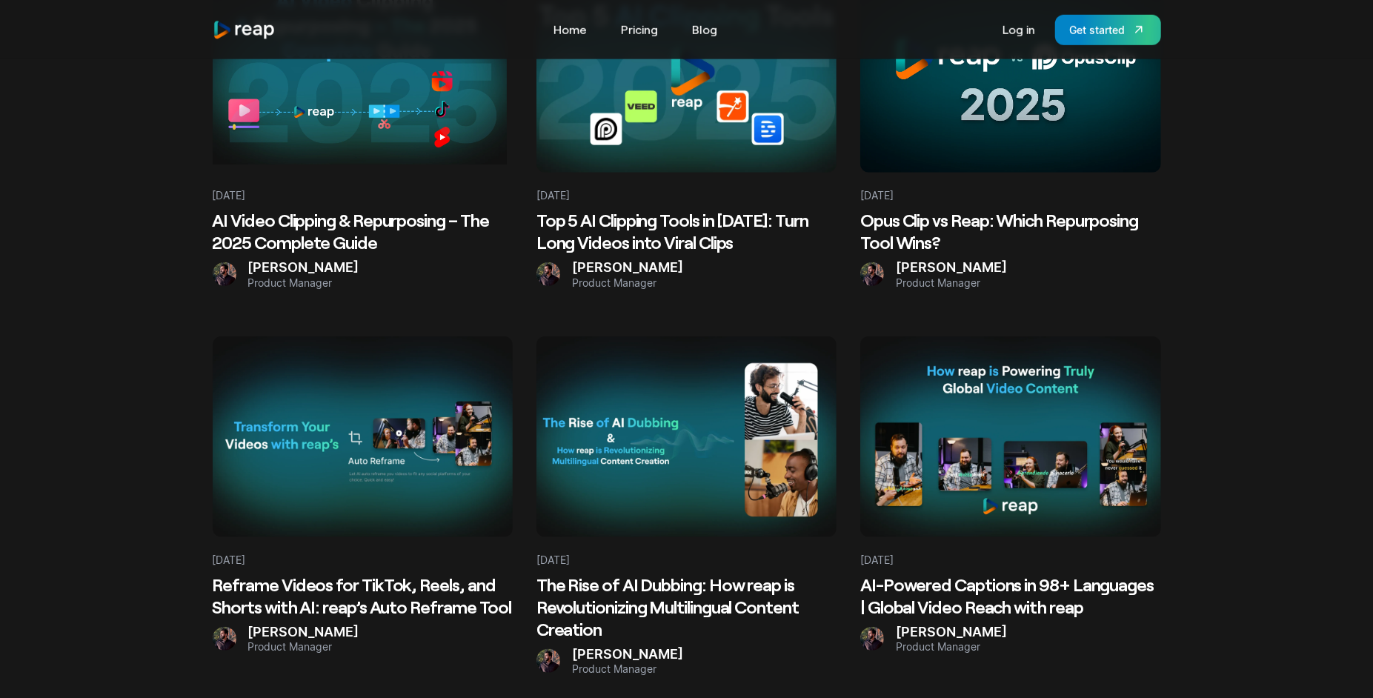
scroll to position [797, 0]
